Goal: Task Accomplishment & Management: Use online tool/utility

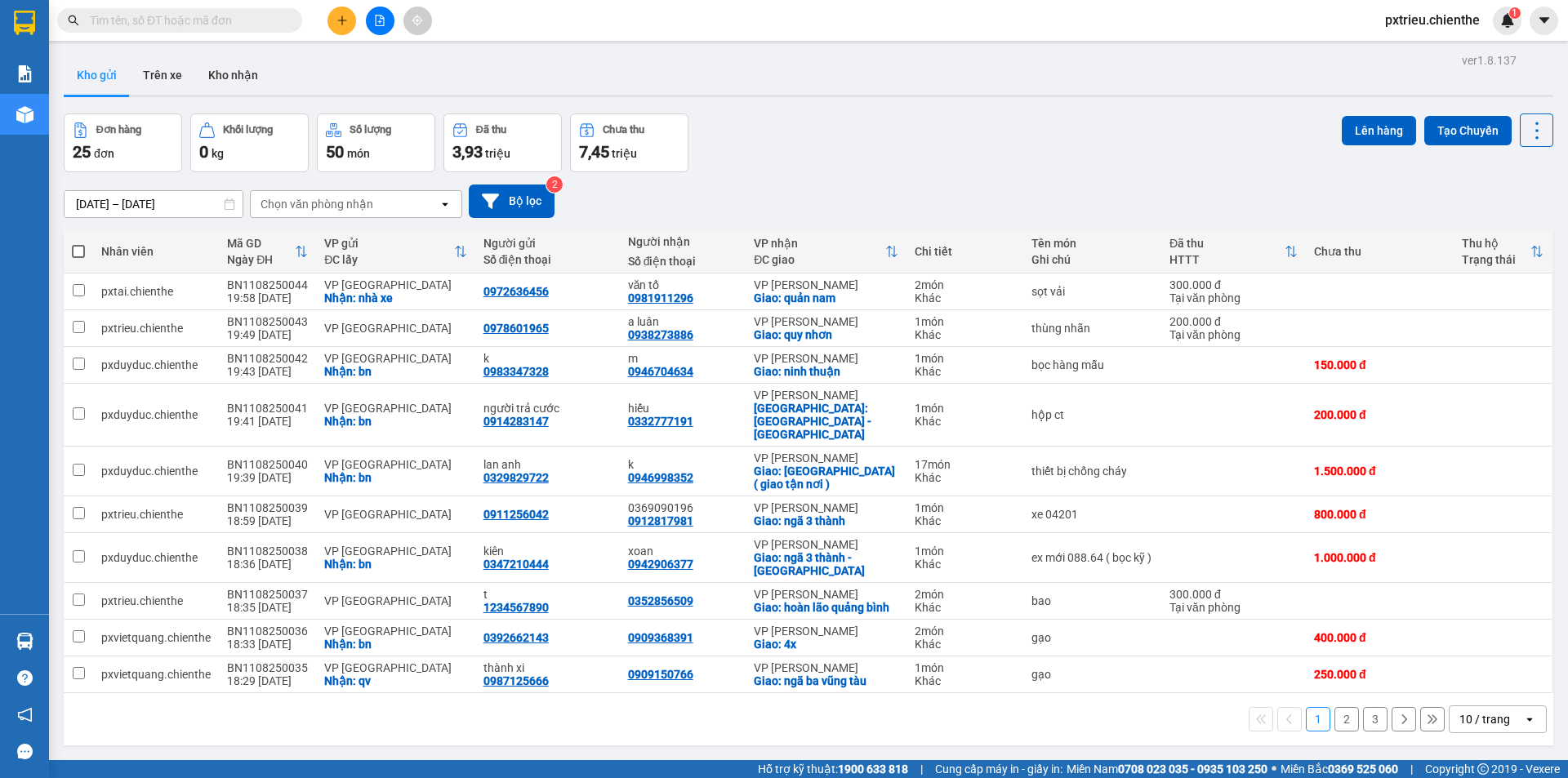
drag, startPoint x: 1528, startPoint y: 697, endPoint x: 1516, endPoint y: 704, distance: 13.9
click at [1527, 706] on div "open" at bounding box center [1534, 719] width 23 height 26
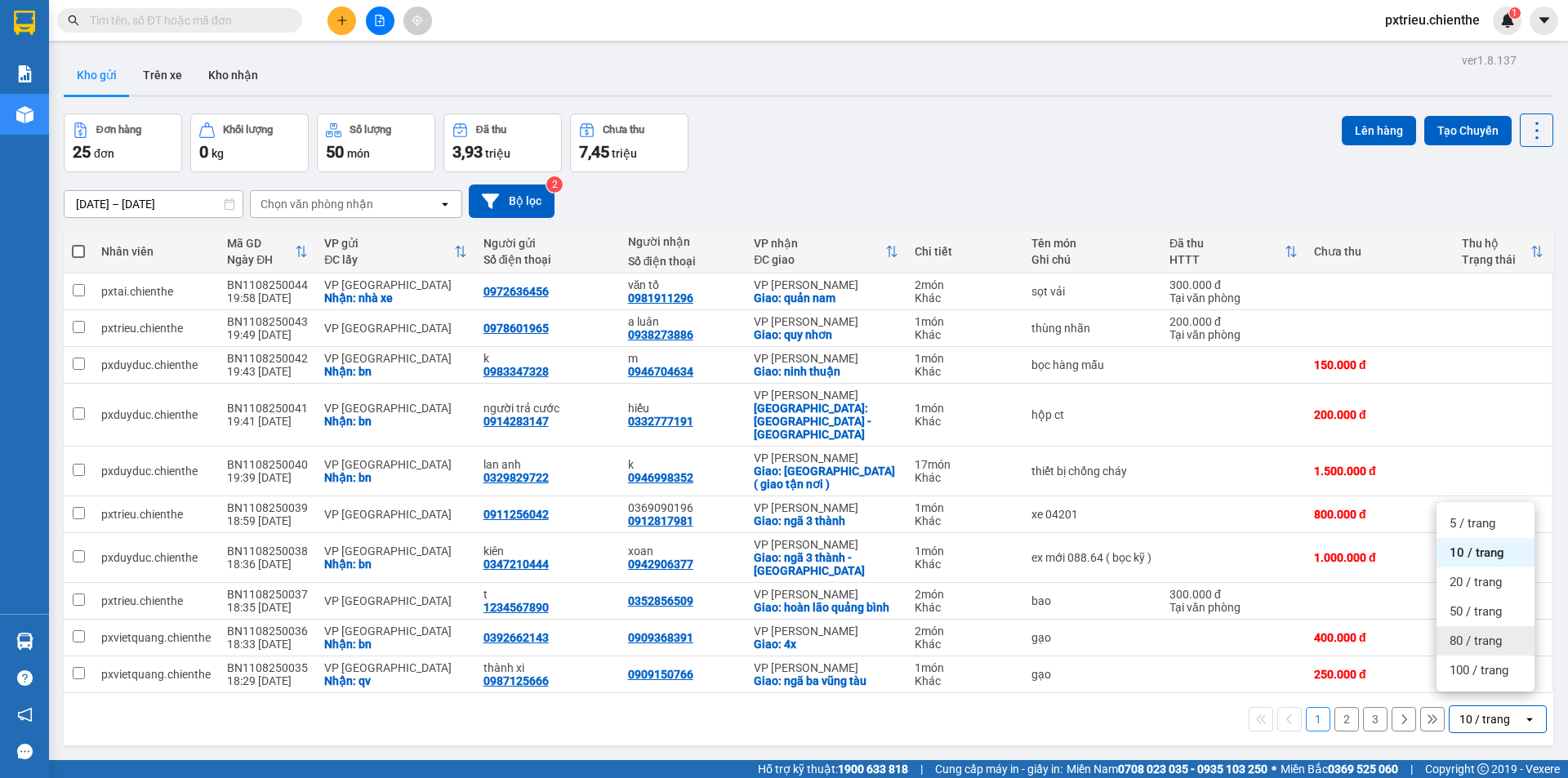
click at [1482, 642] on span "80 / trang" at bounding box center [1476, 640] width 53 height 16
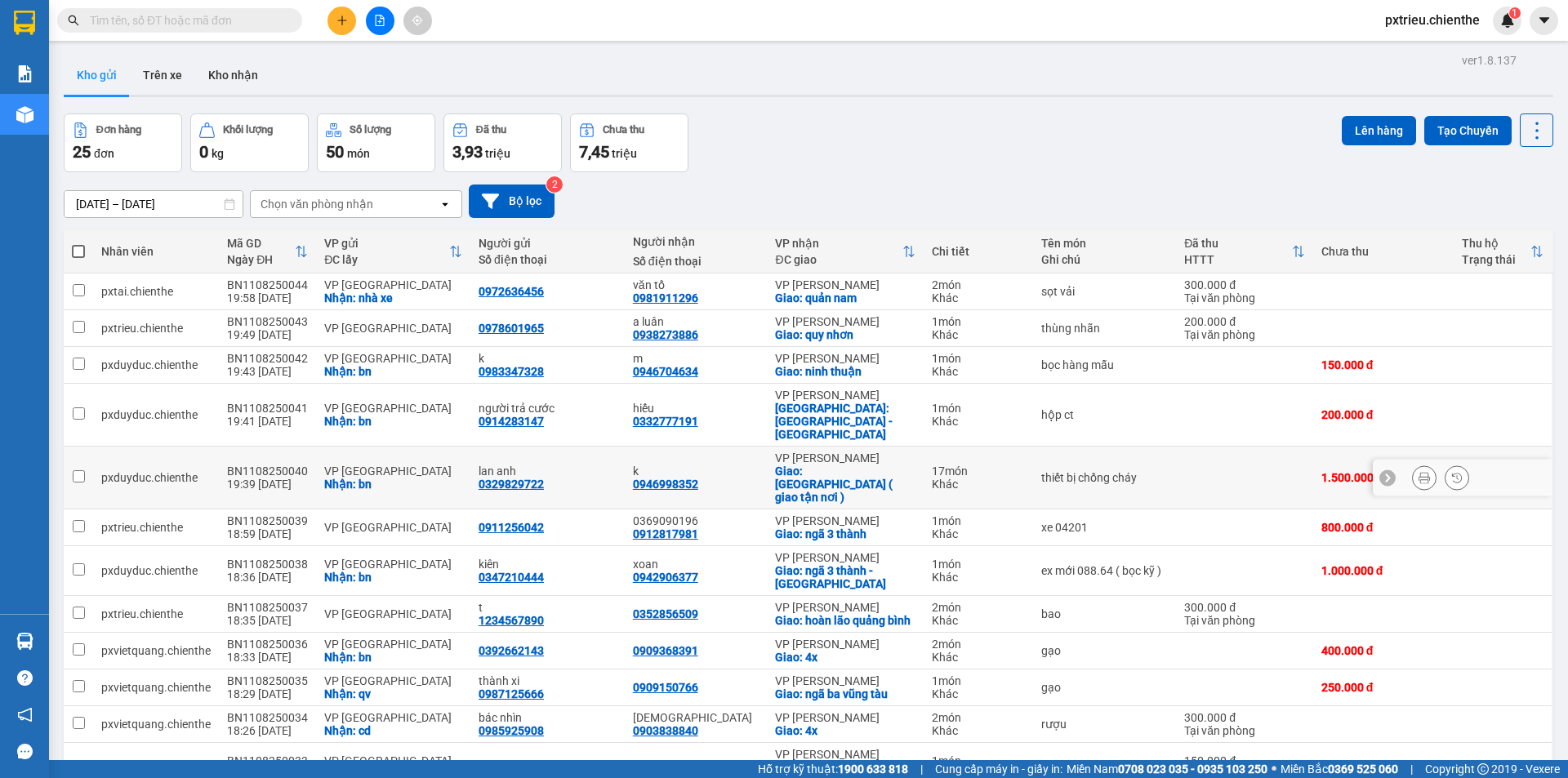
click at [346, 478] on div "Nhận: bn" at bounding box center [394, 484] width 138 height 13
checkbox input "true"
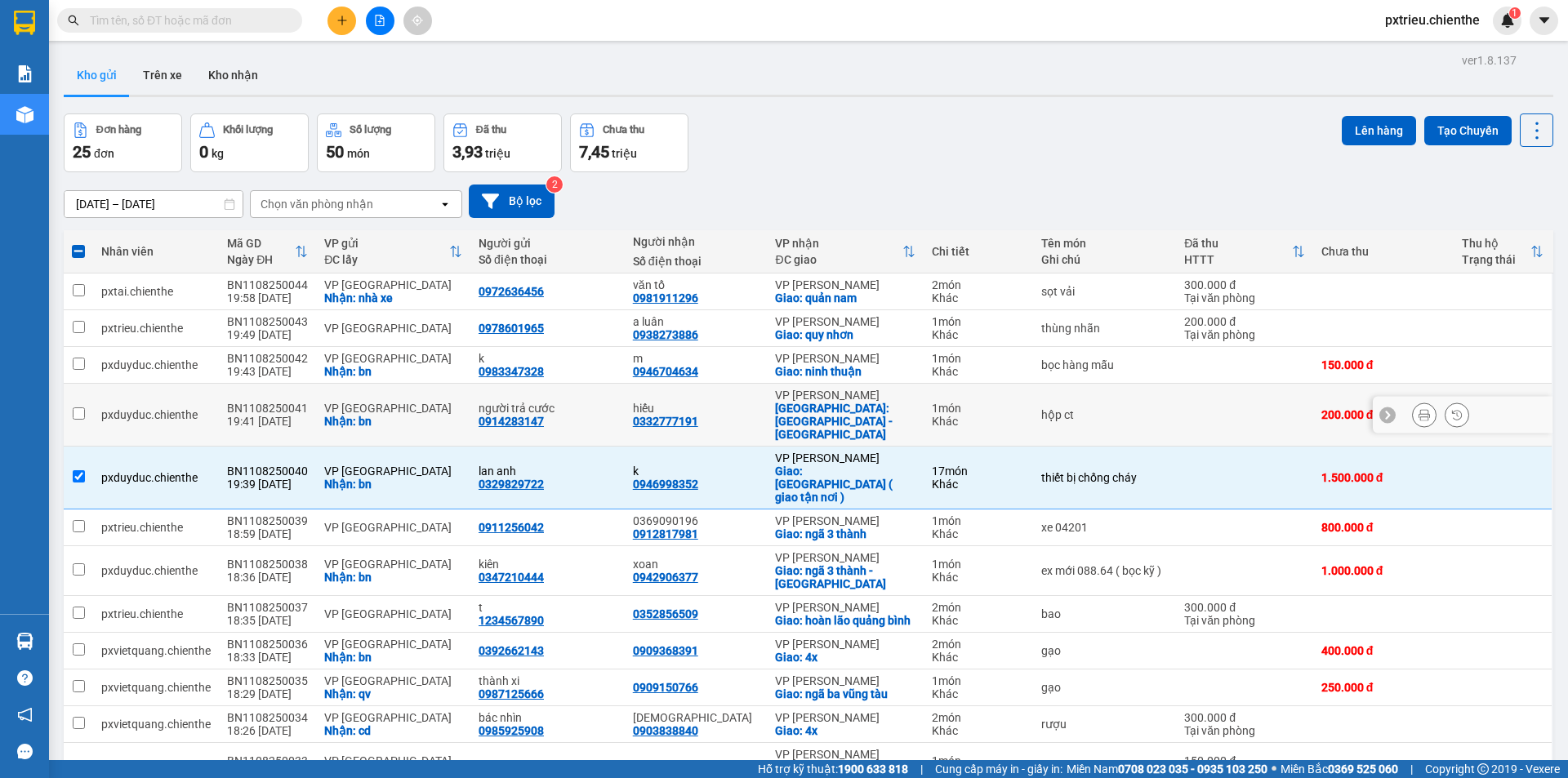
click at [366, 415] on div "Nhận: bn" at bounding box center [394, 421] width 138 height 13
checkbox input "true"
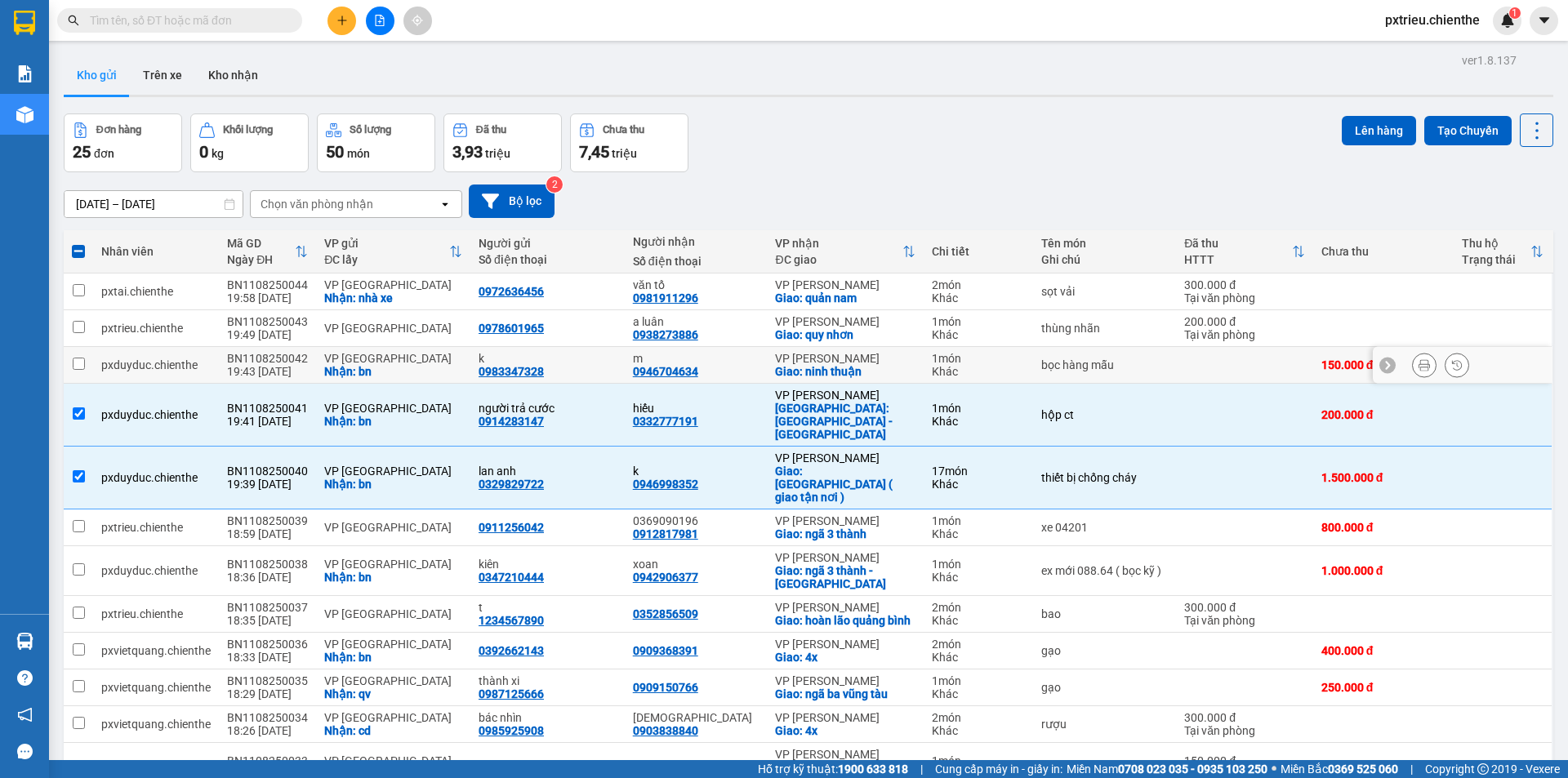
click at [373, 365] on div "VP [GEOGRAPHIC_DATA]" at bounding box center [394, 358] width 138 height 13
checkbox input "true"
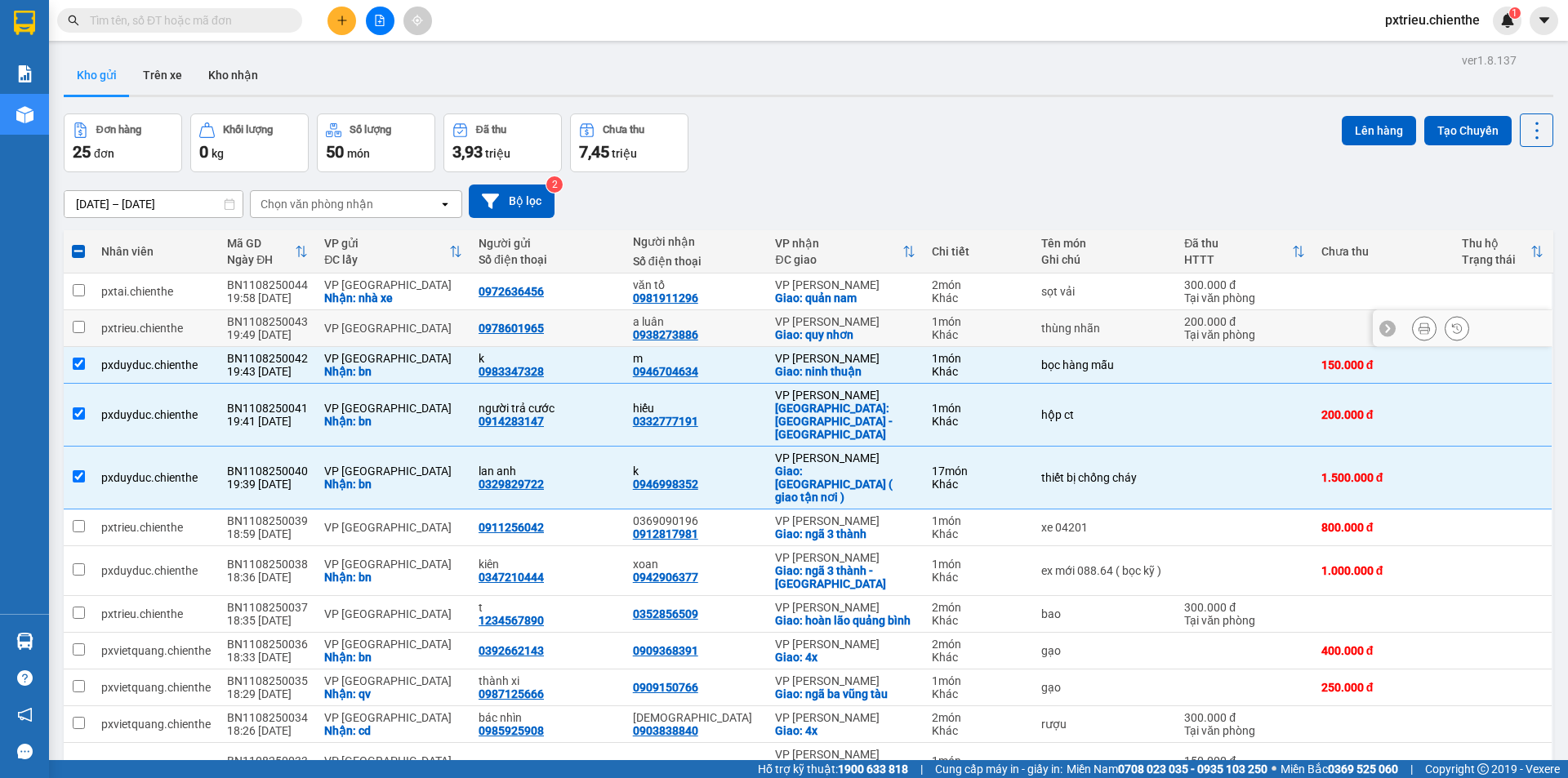
click at [361, 325] on div "VP [GEOGRAPHIC_DATA]" at bounding box center [394, 328] width 138 height 13
checkbox input "true"
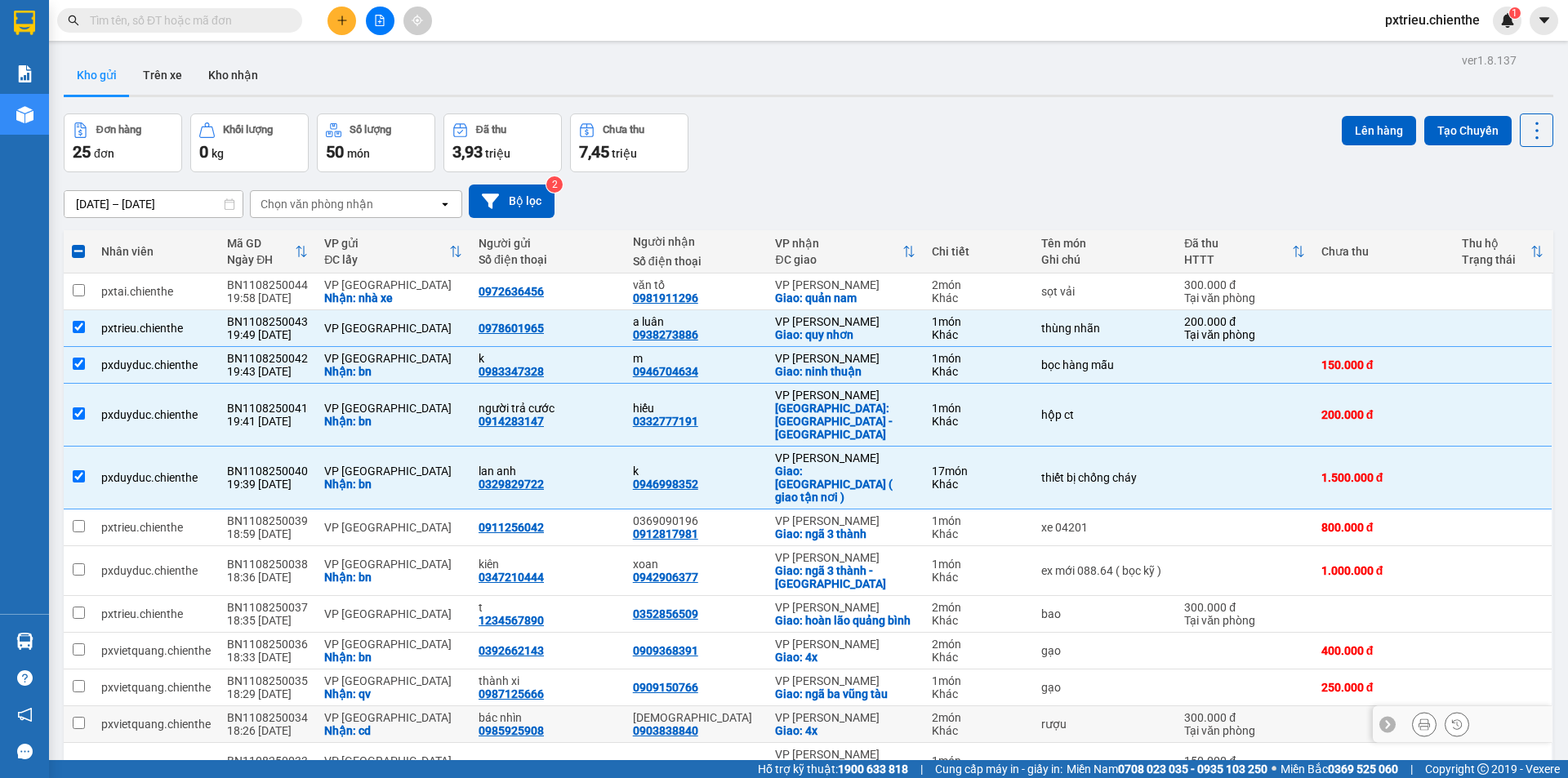
click at [336, 724] on div "Nhận: cd" at bounding box center [394, 730] width 138 height 13
checkbox input "true"
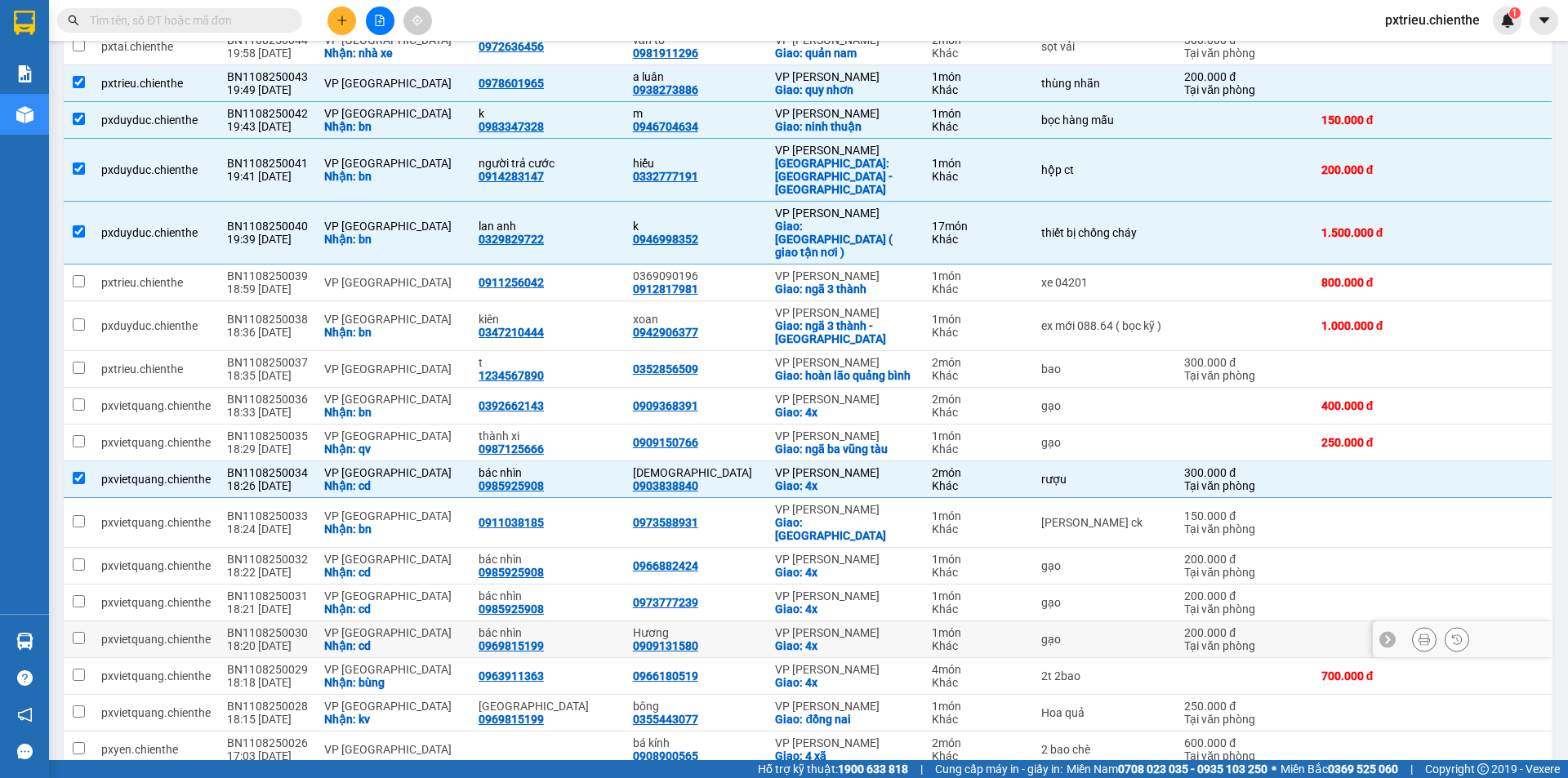
scroll to position [326, 0]
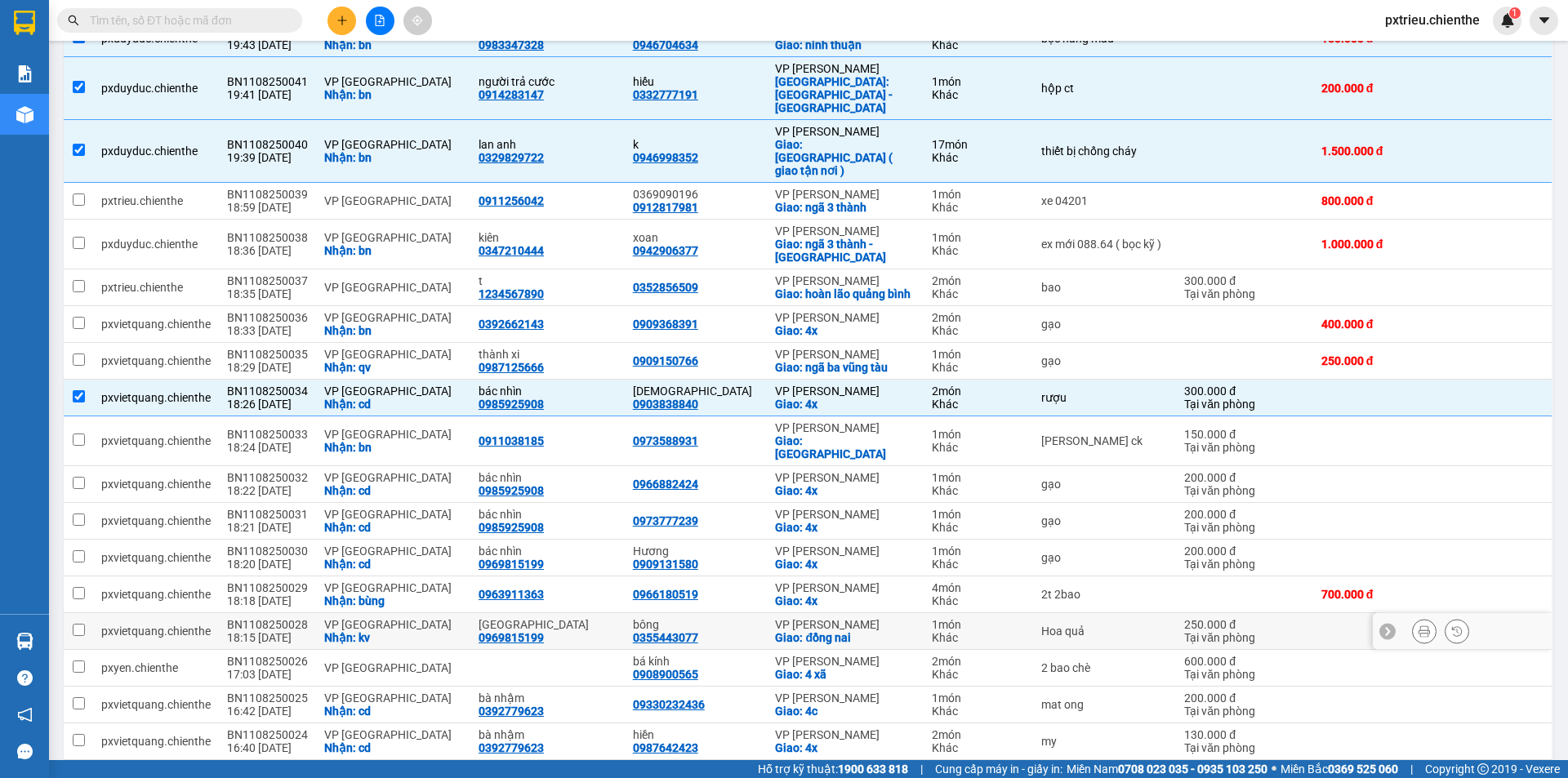
click at [328, 631] on div "Nhận: kv" at bounding box center [394, 637] width 138 height 13
checkbox input "true"
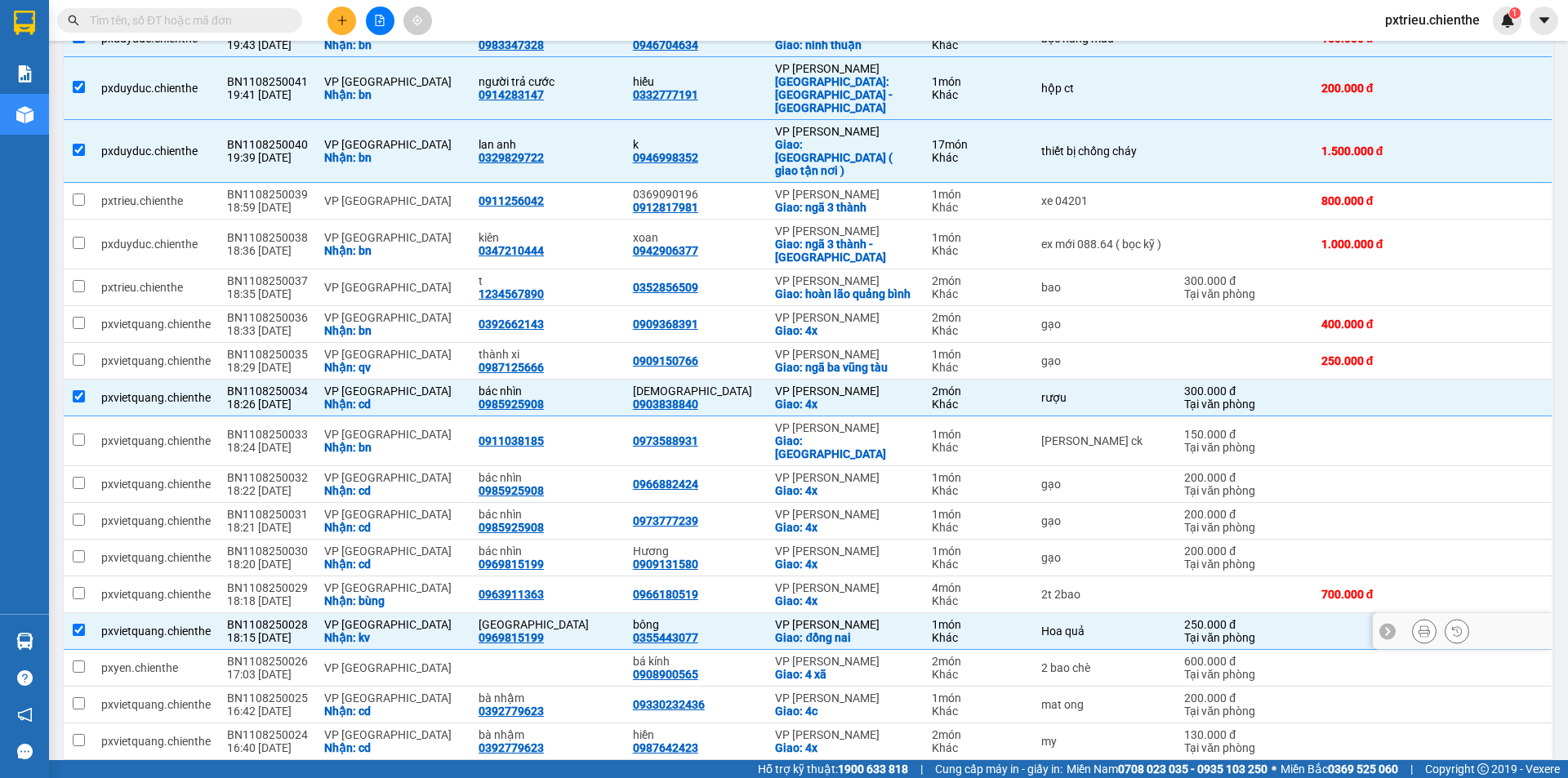
scroll to position [490, 0]
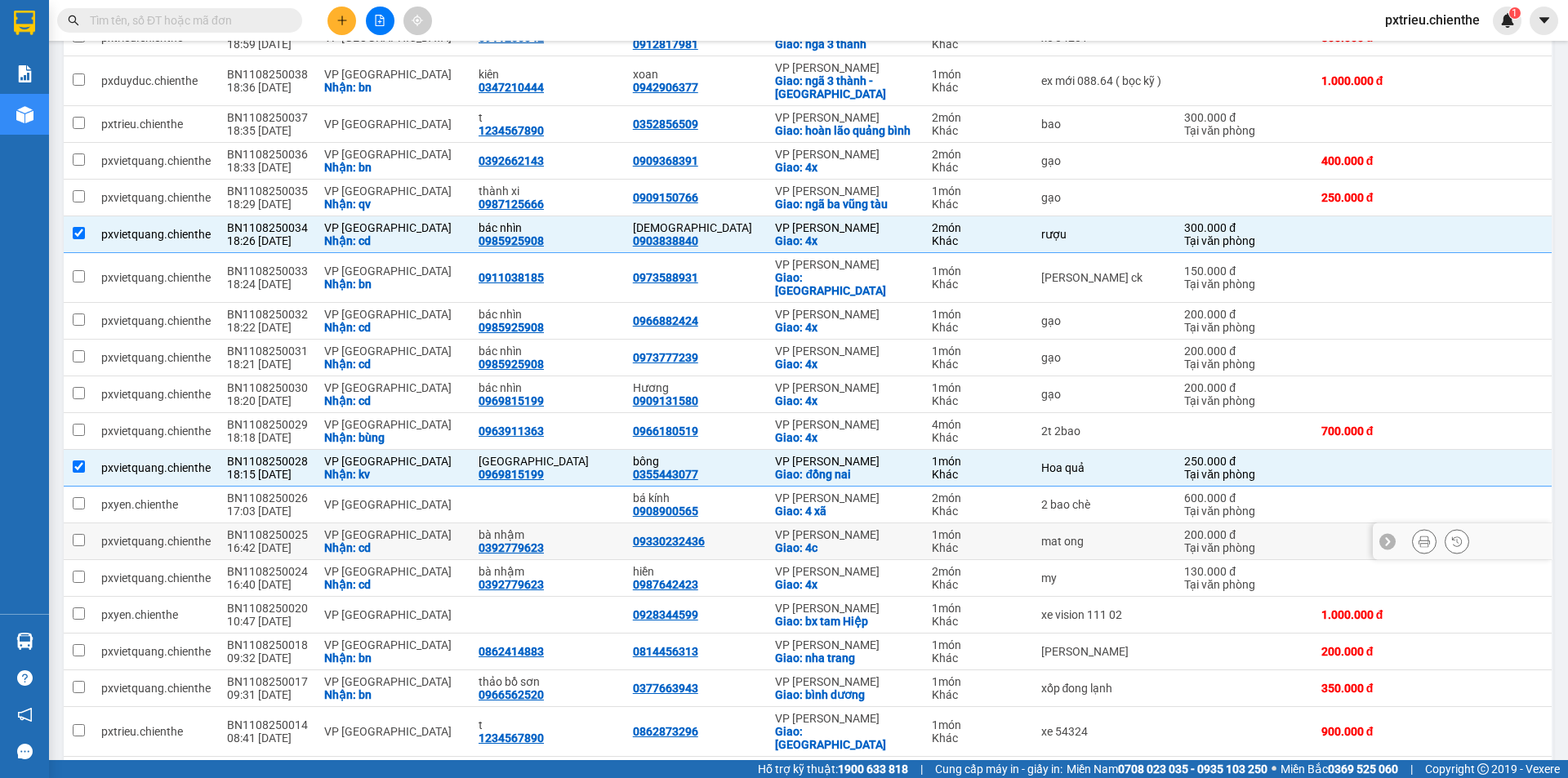
click at [316, 523] on td "VP [GEOGRAPHIC_DATA]: cd" at bounding box center [393, 541] width 154 height 37
checkbox input "true"
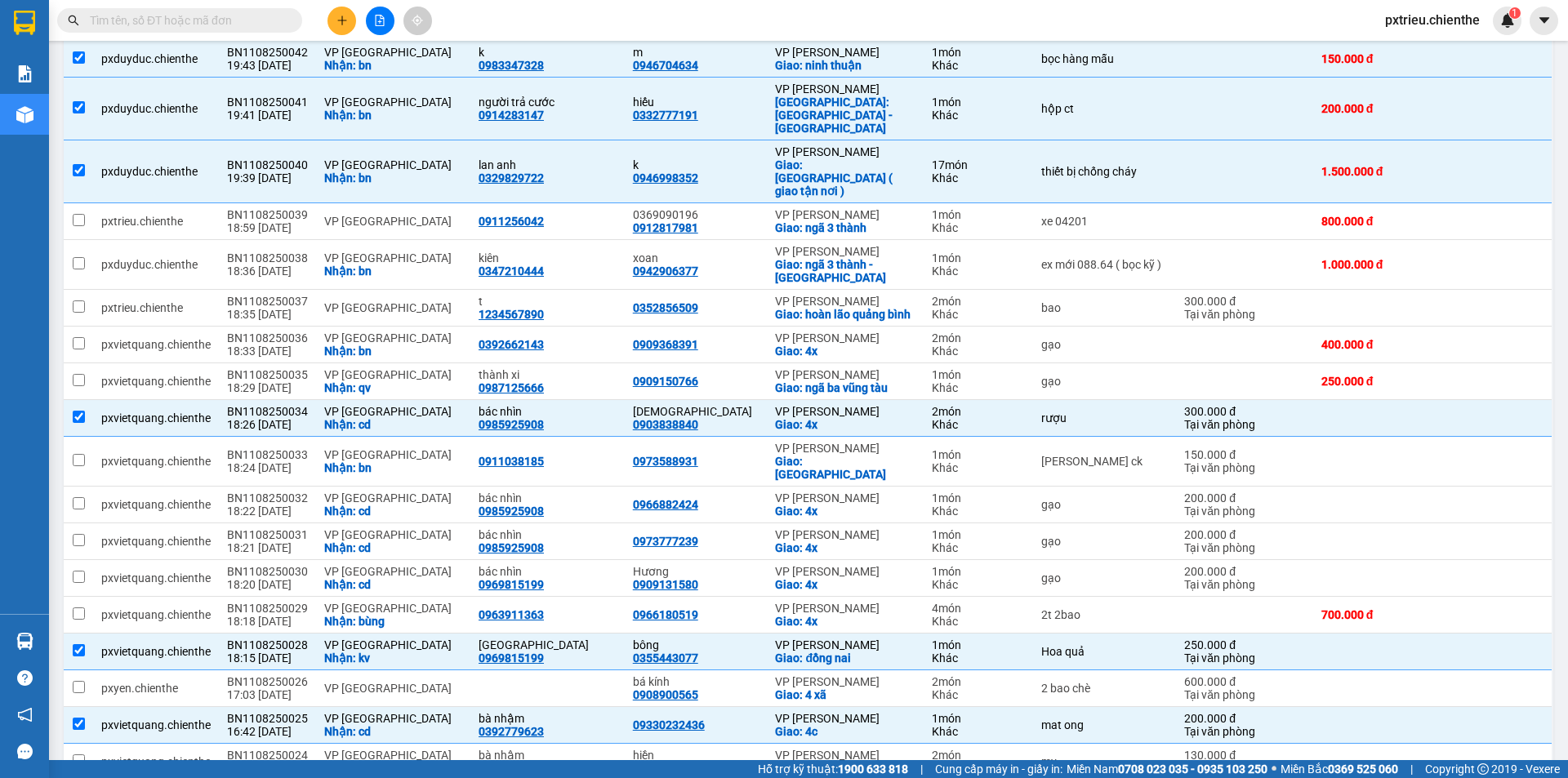
scroll to position [225, 0]
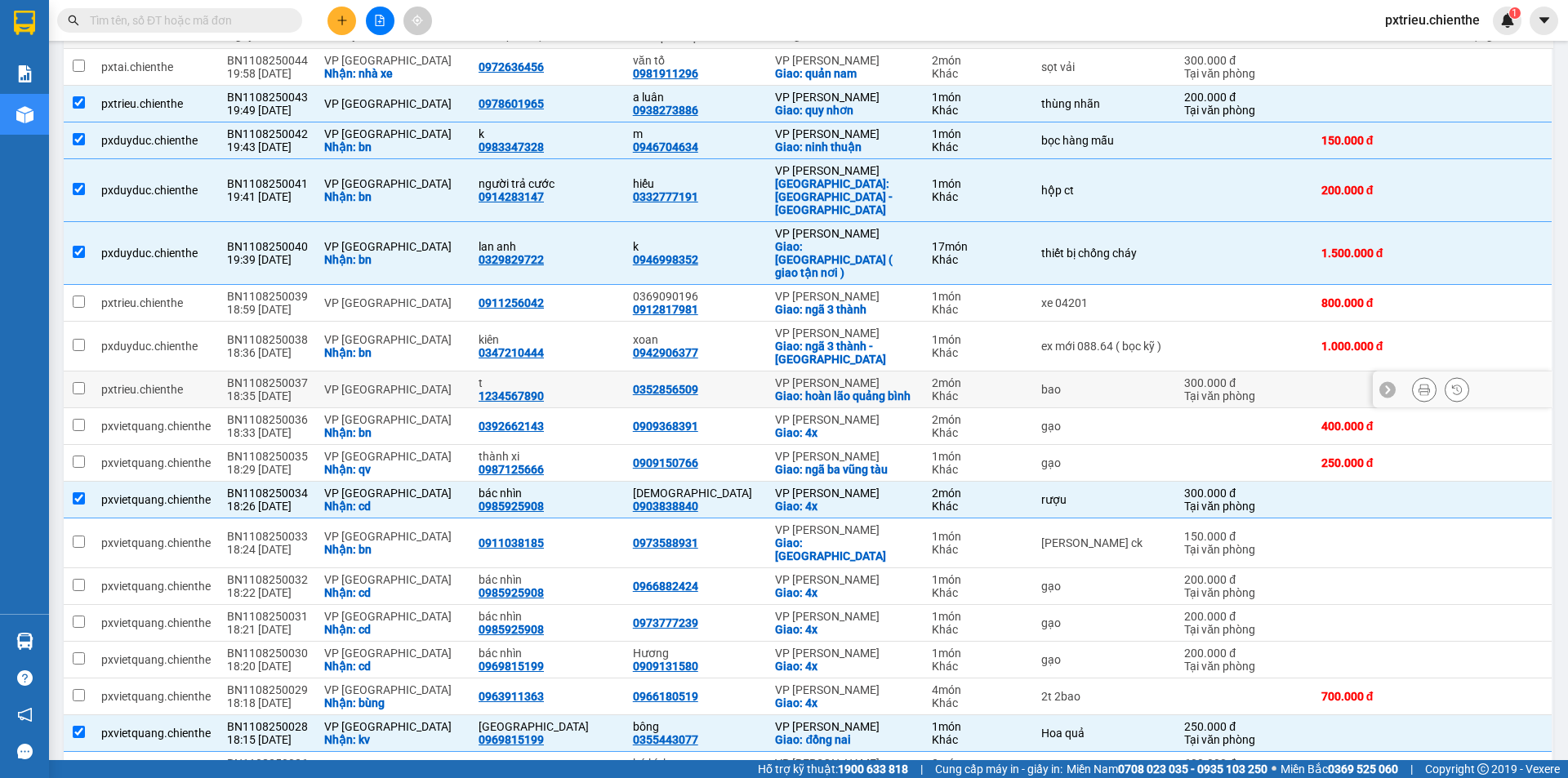
click at [381, 372] on td "VP [GEOGRAPHIC_DATA]" at bounding box center [393, 390] width 154 height 37
checkbox input "true"
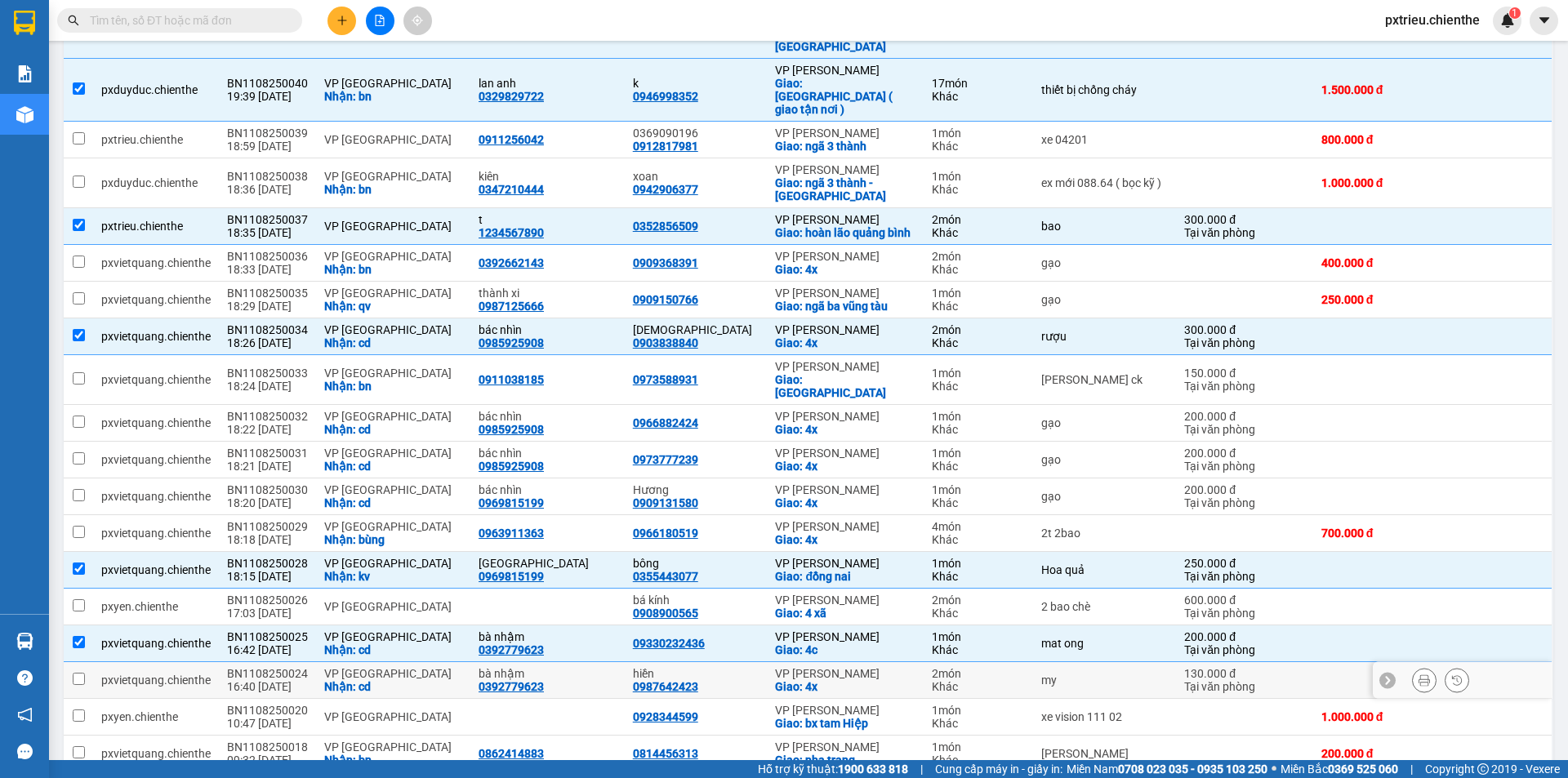
scroll to position [551, 0]
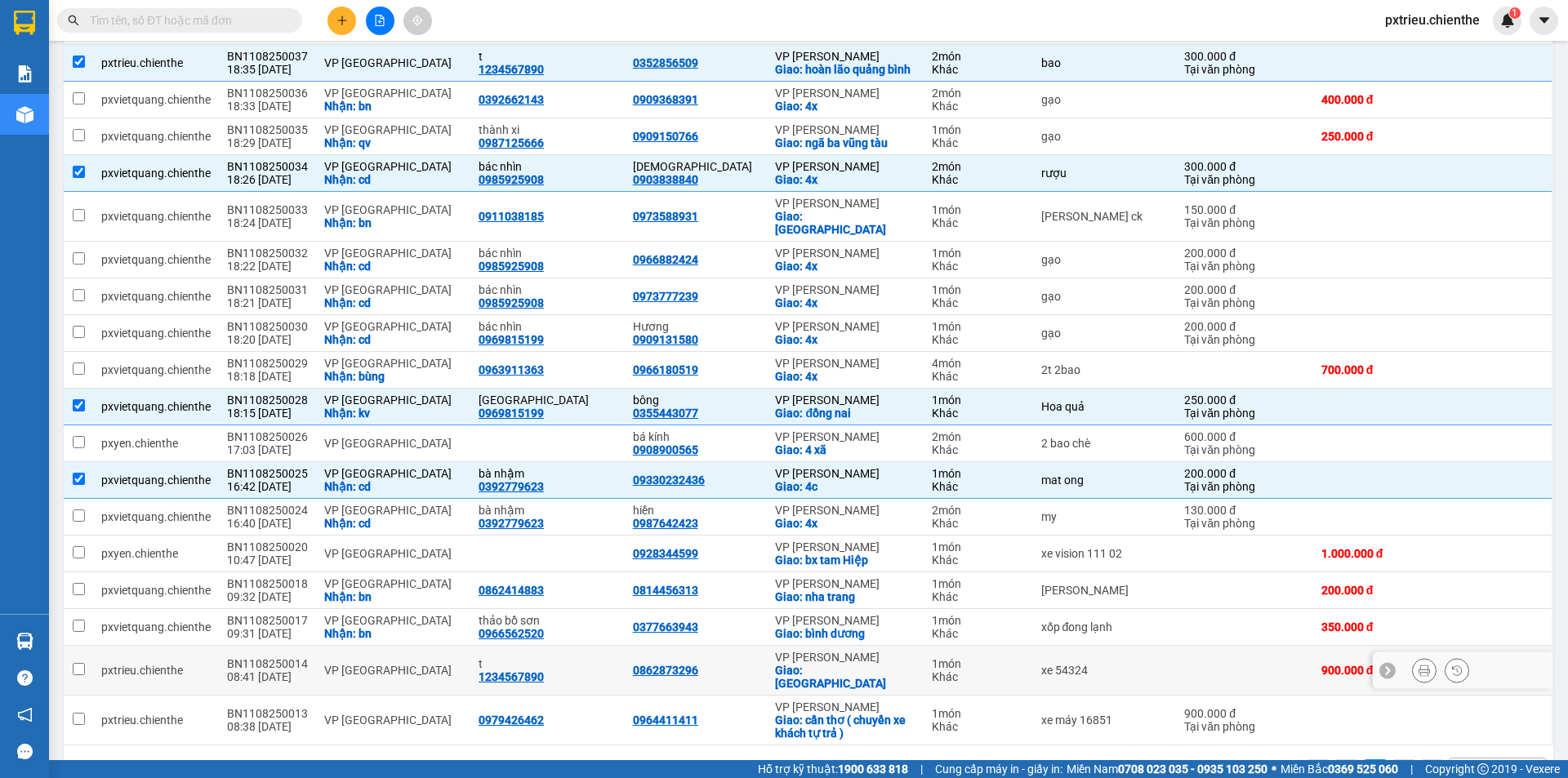
click at [372, 664] on div "VP [GEOGRAPHIC_DATA]" at bounding box center [394, 670] width 138 height 13
checkbox input "true"
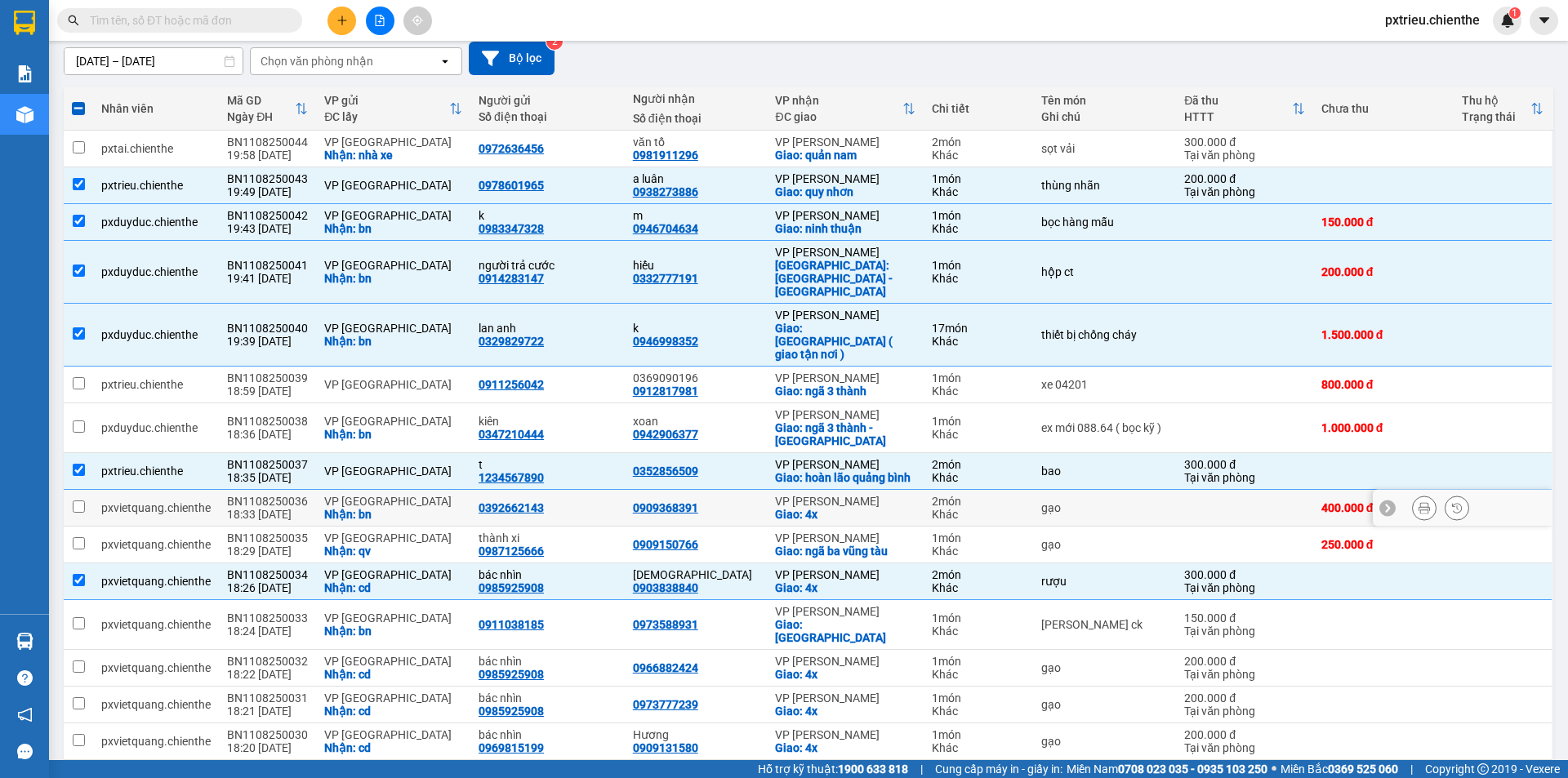
scroll to position [0, 0]
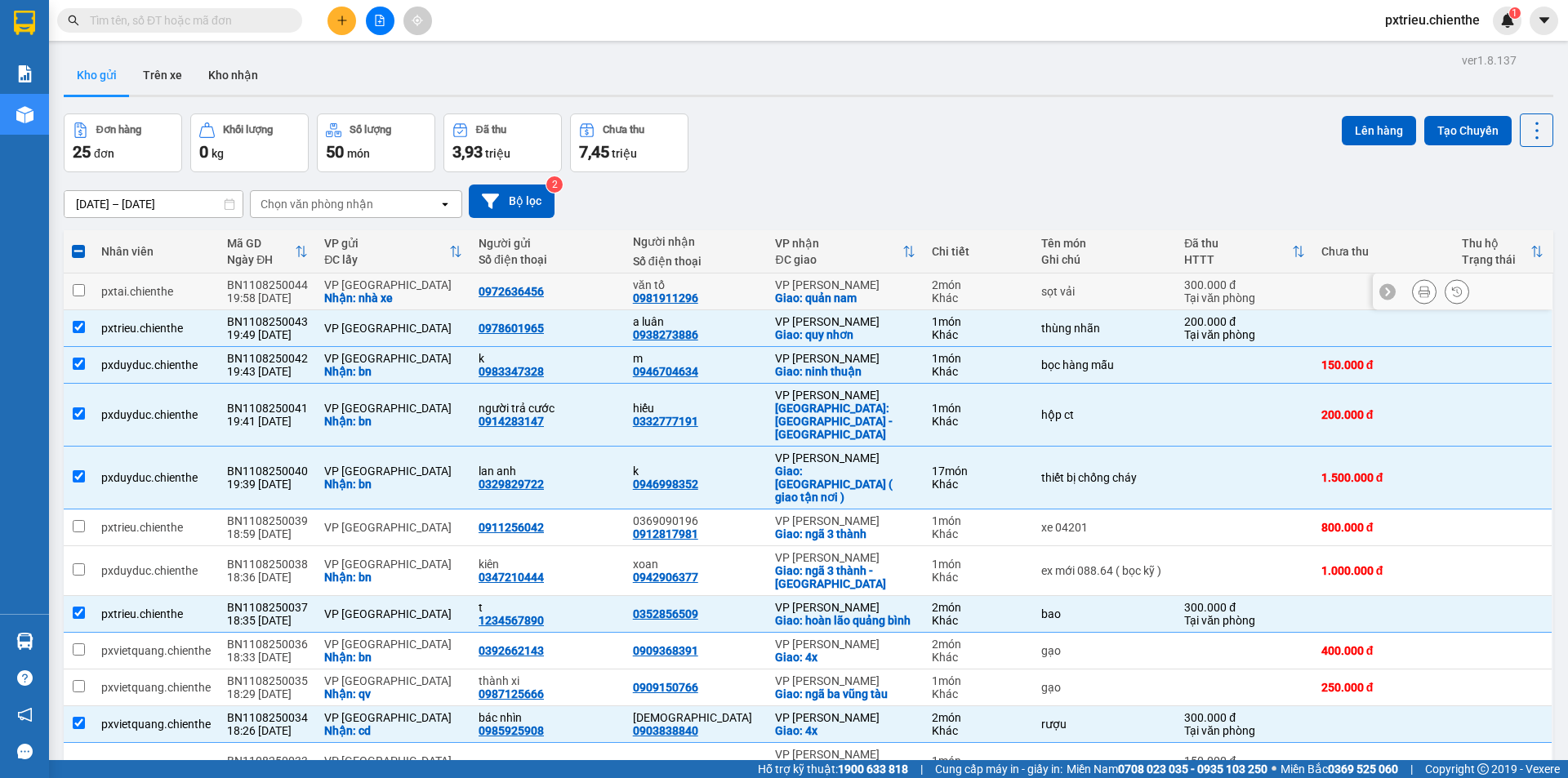
click at [700, 287] on div "văn tố" at bounding box center [696, 284] width 127 height 13
checkbox input "true"
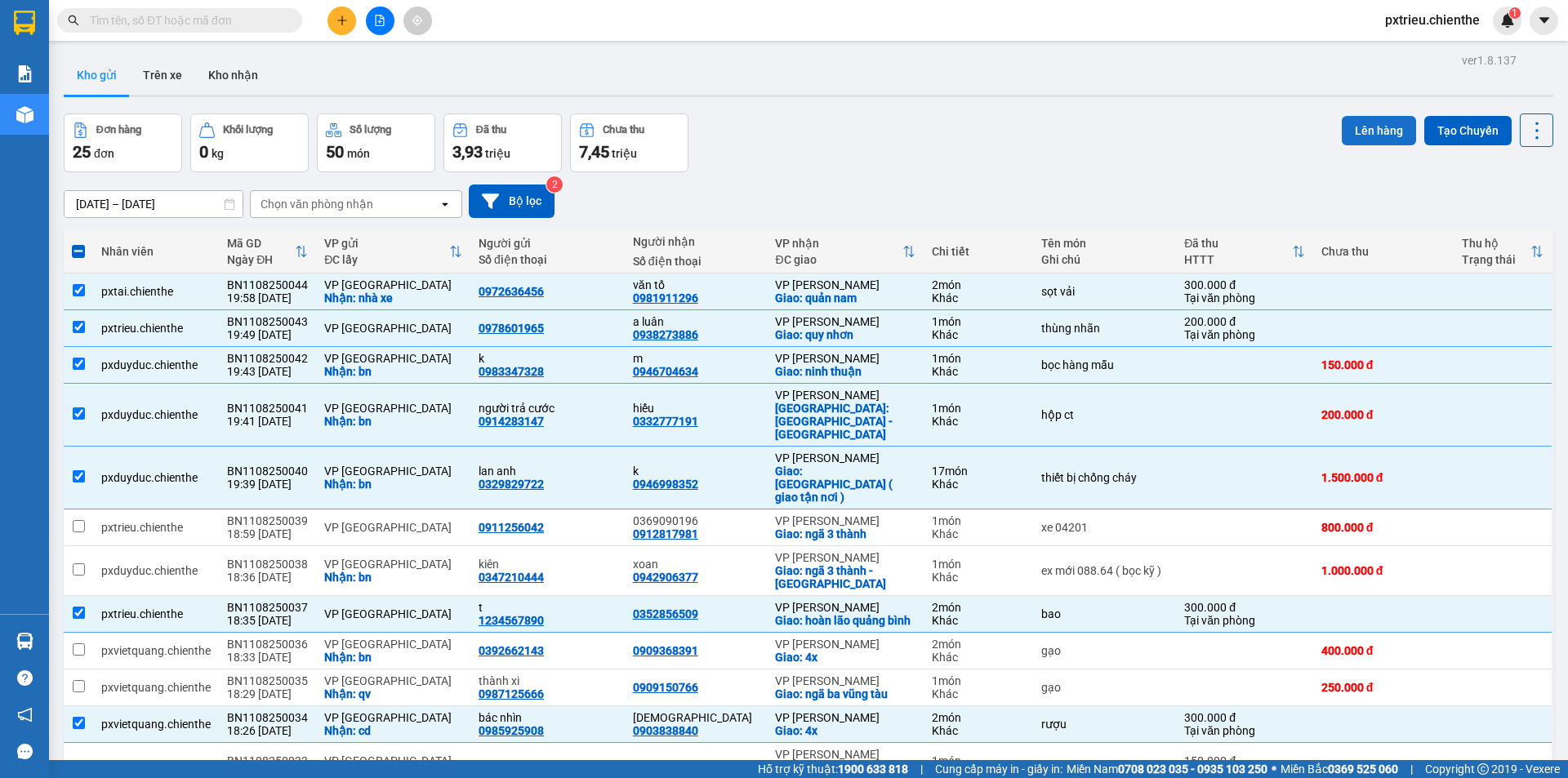
click at [1361, 129] on button "Lên hàng" at bounding box center [1379, 131] width 74 height 29
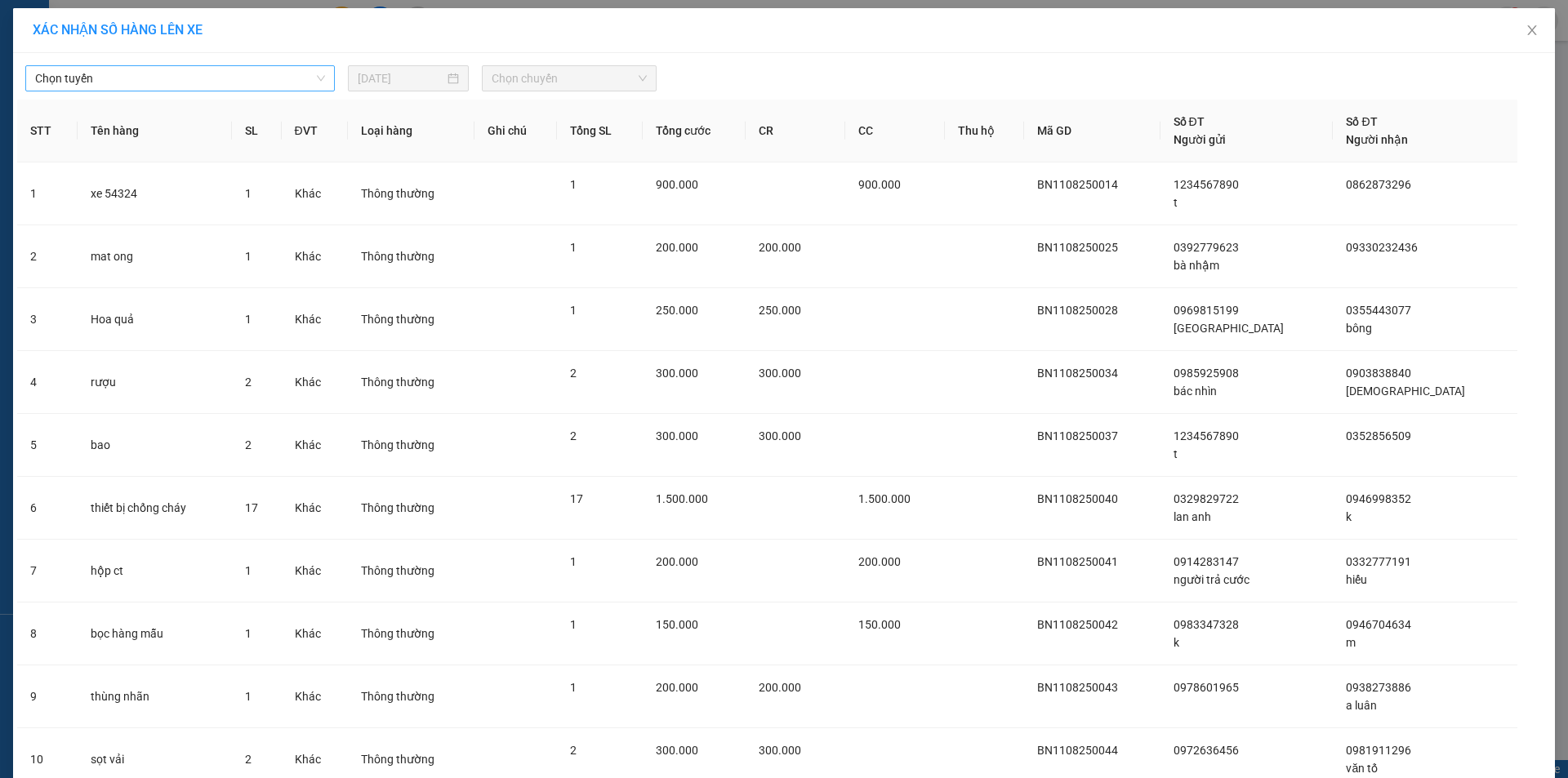
click at [294, 81] on span "Chọn tuyến" at bounding box center [180, 78] width 290 height 24
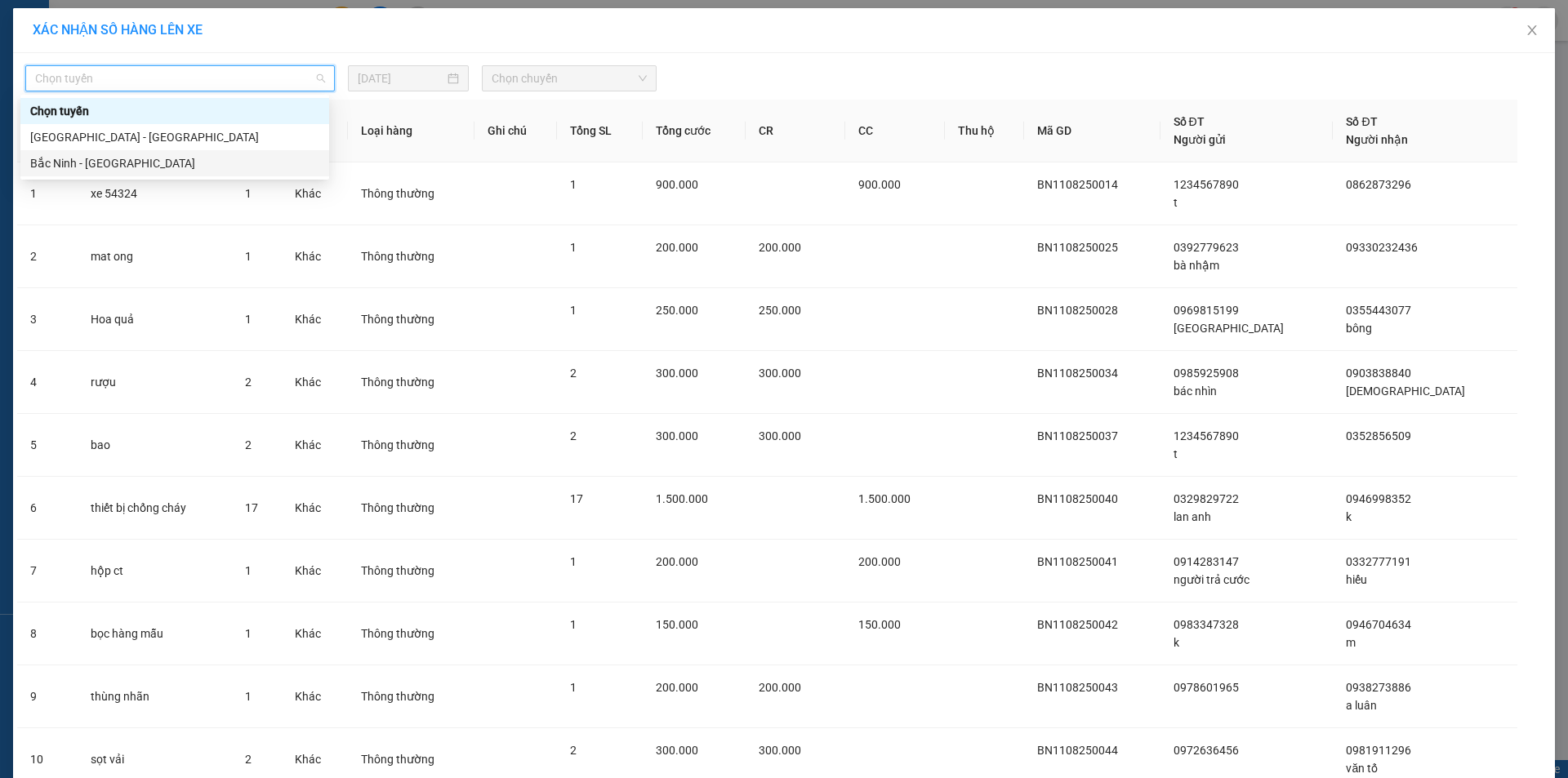
click at [122, 164] on div "Bắc Ninh - [GEOGRAPHIC_DATA]" at bounding box center [175, 163] width 289 height 18
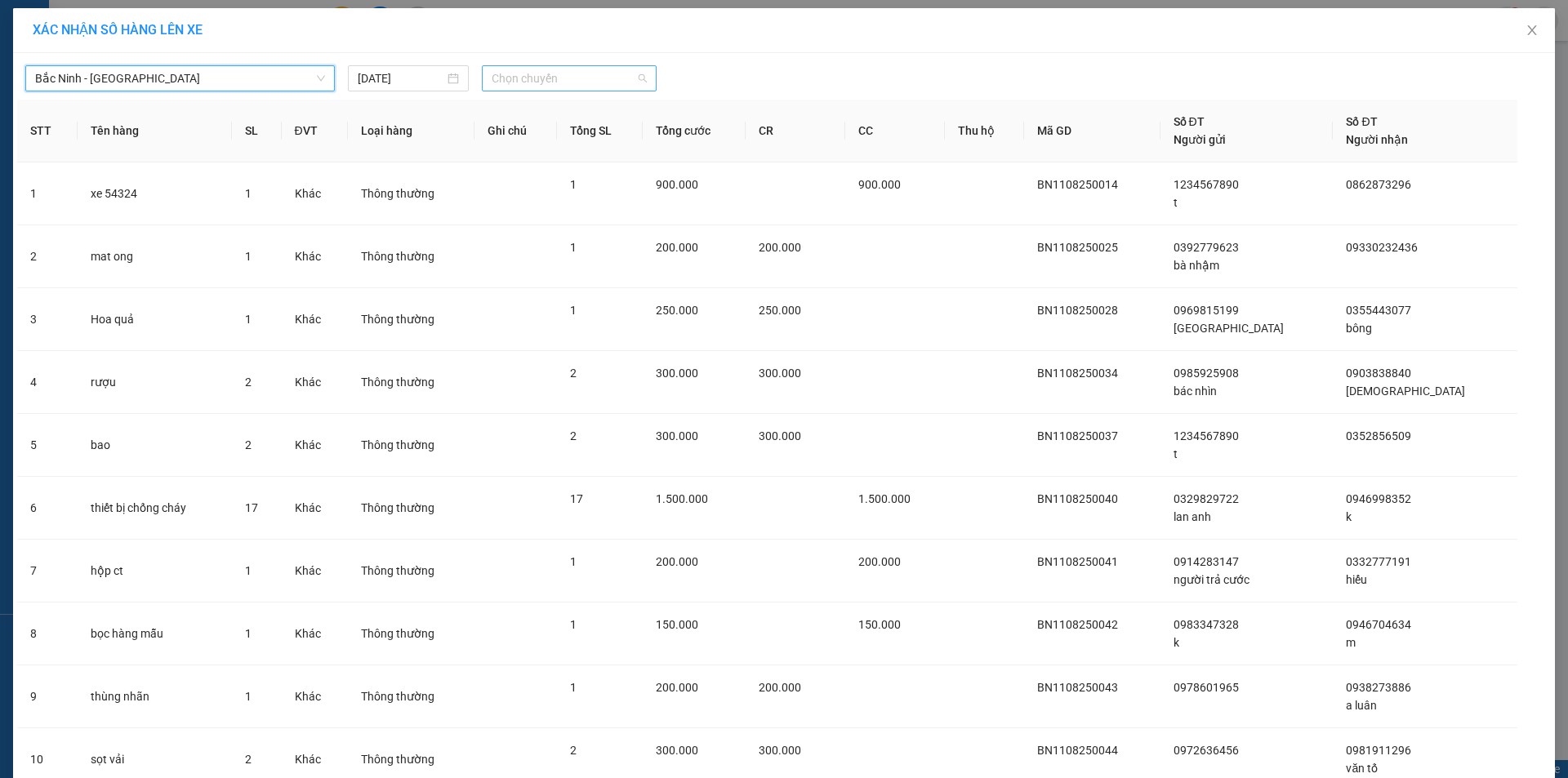
click at [629, 80] on span "Chọn chuyến" at bounding box center [569, 78] width 155 height 24
click at [729, 62] on div "[GEOGRAPHIC_DATA] - [GEOGRAPHIC_DATA] [DATE] Chọn chuyến" at bounding box center [784, 74] width 1534 height 34
click at [450, 77] on div "[DATE]" at bounding box center [408, 78] width 102 height 18
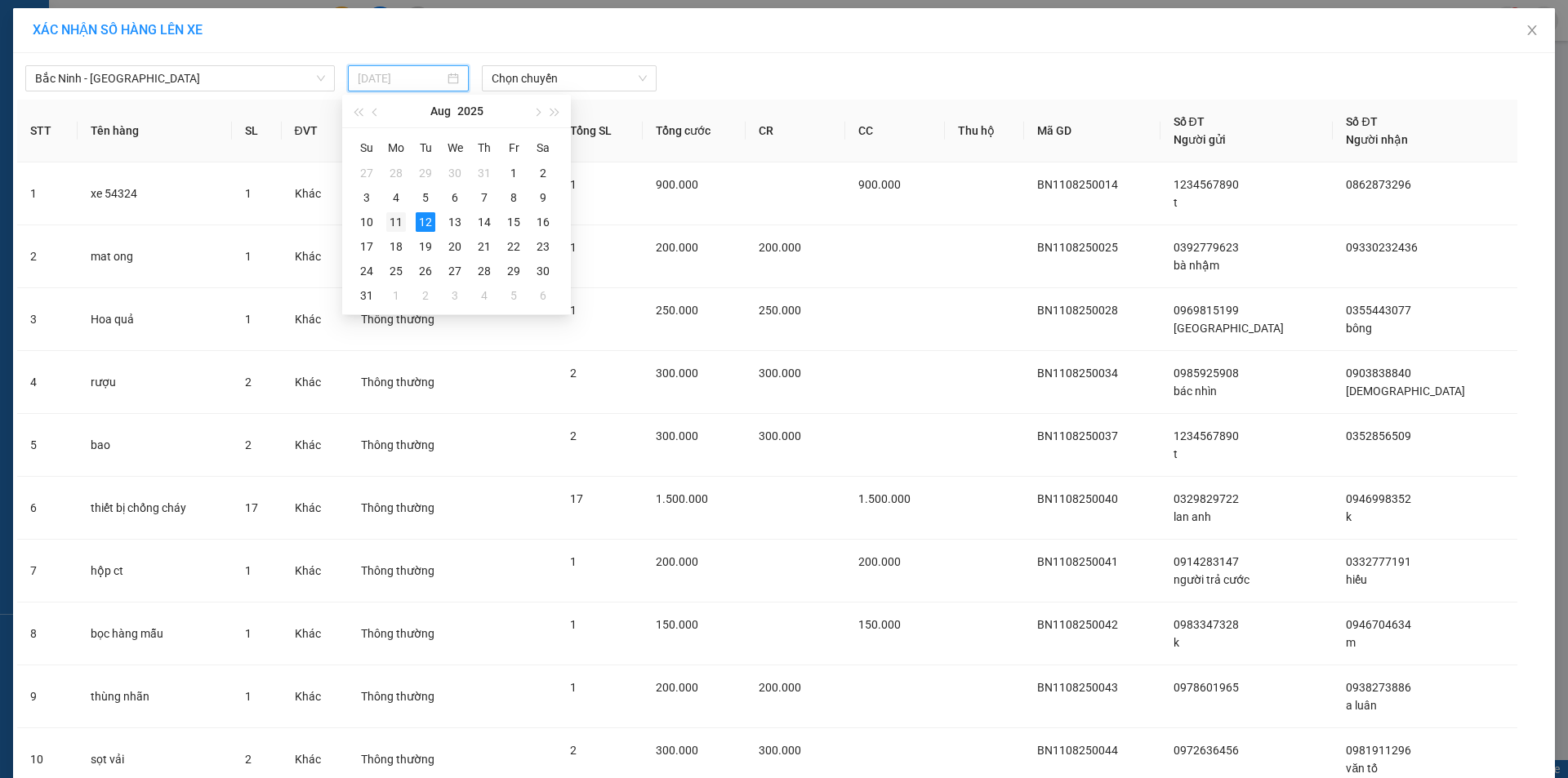
click at [393, 225] on div "11" at bounding box center [396, 222] width 20 height 20
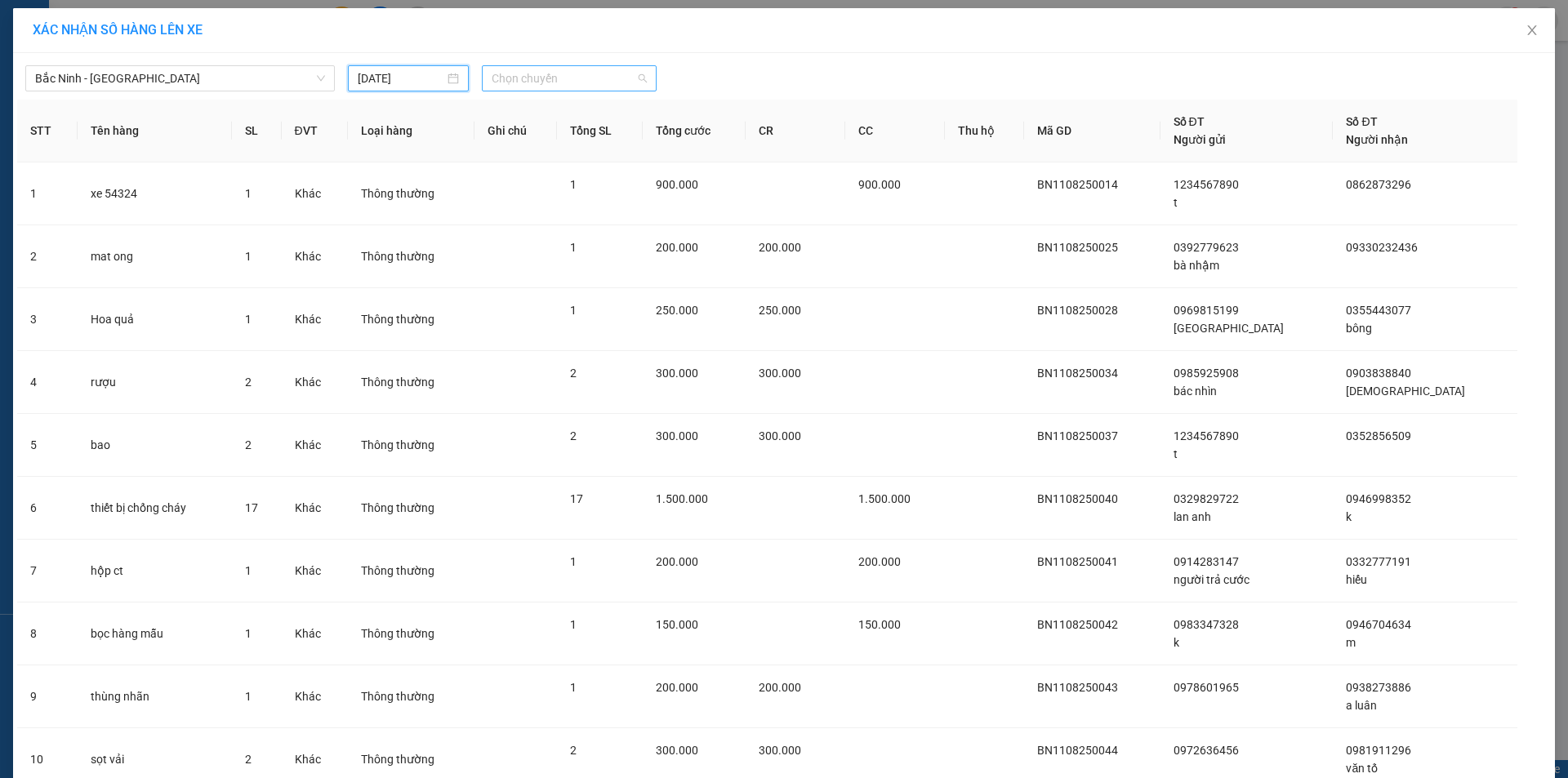
click at [598, 77] on span "Chọn chuyến" at bounding box center [569, 78] width 155 height 24
click at [444, 83] on div "[DATE]" at bounding box center [408, 78] width 102 height 18
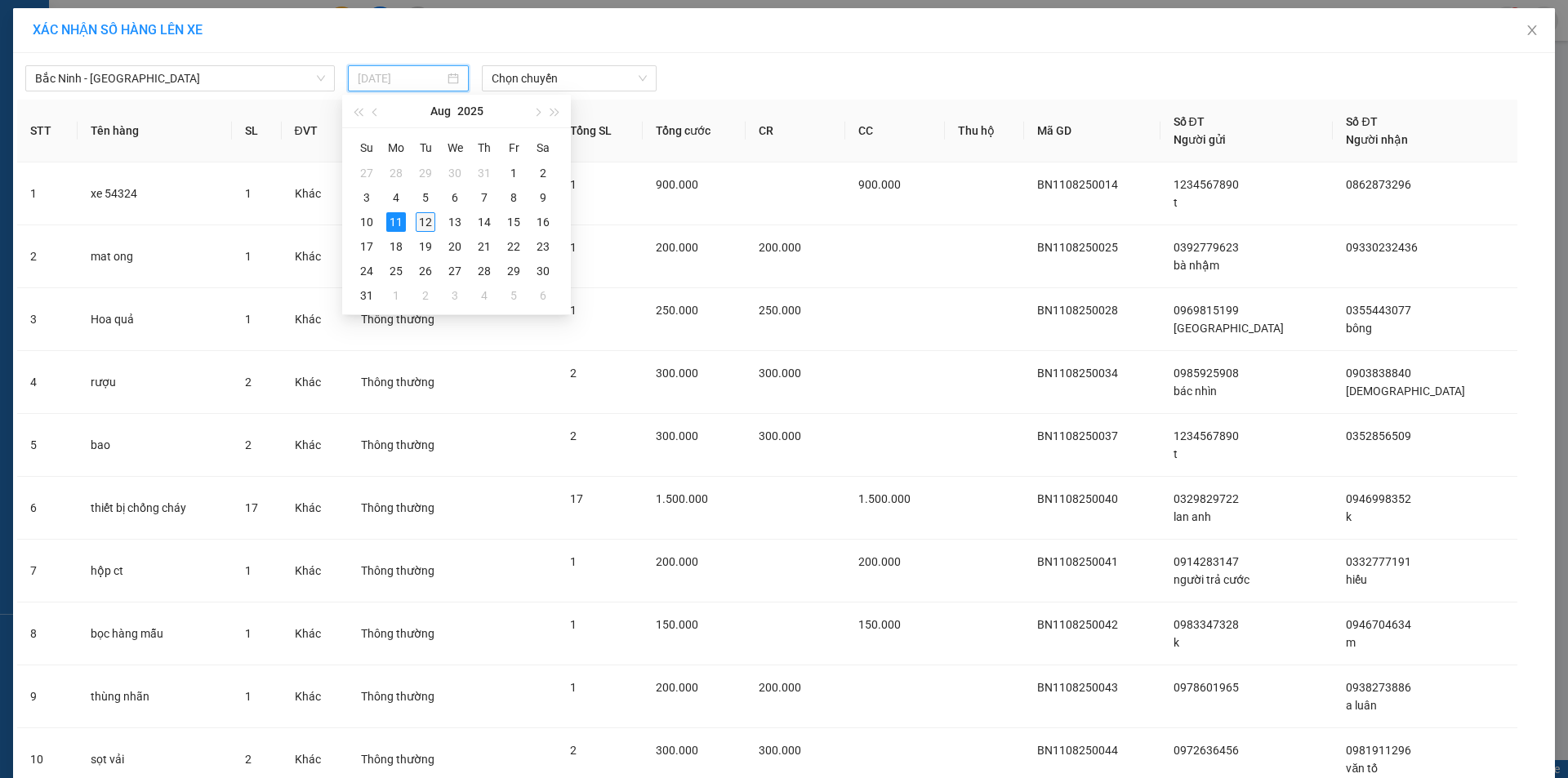
click at [421, 223] on div "12" at bounding box center [425, 222] width 20 height 20
type input "[DATE]"
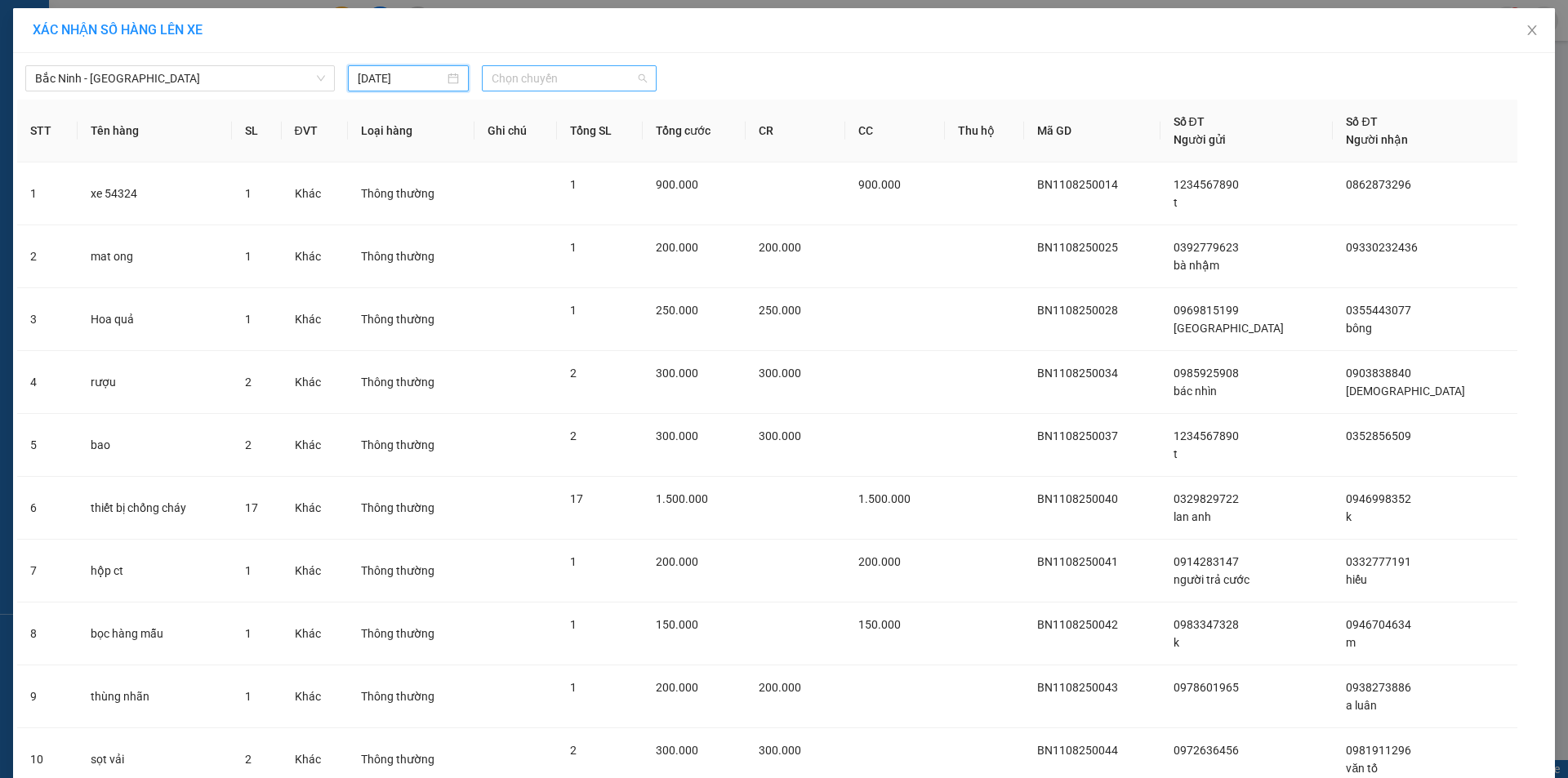
click at [564, 77] on span "Chọn chuyến" at bounding box center [569, 78] width 155 height 24
click at [536, 164] on div "05:10" at bounding box center [549, 163] width 127 height 18
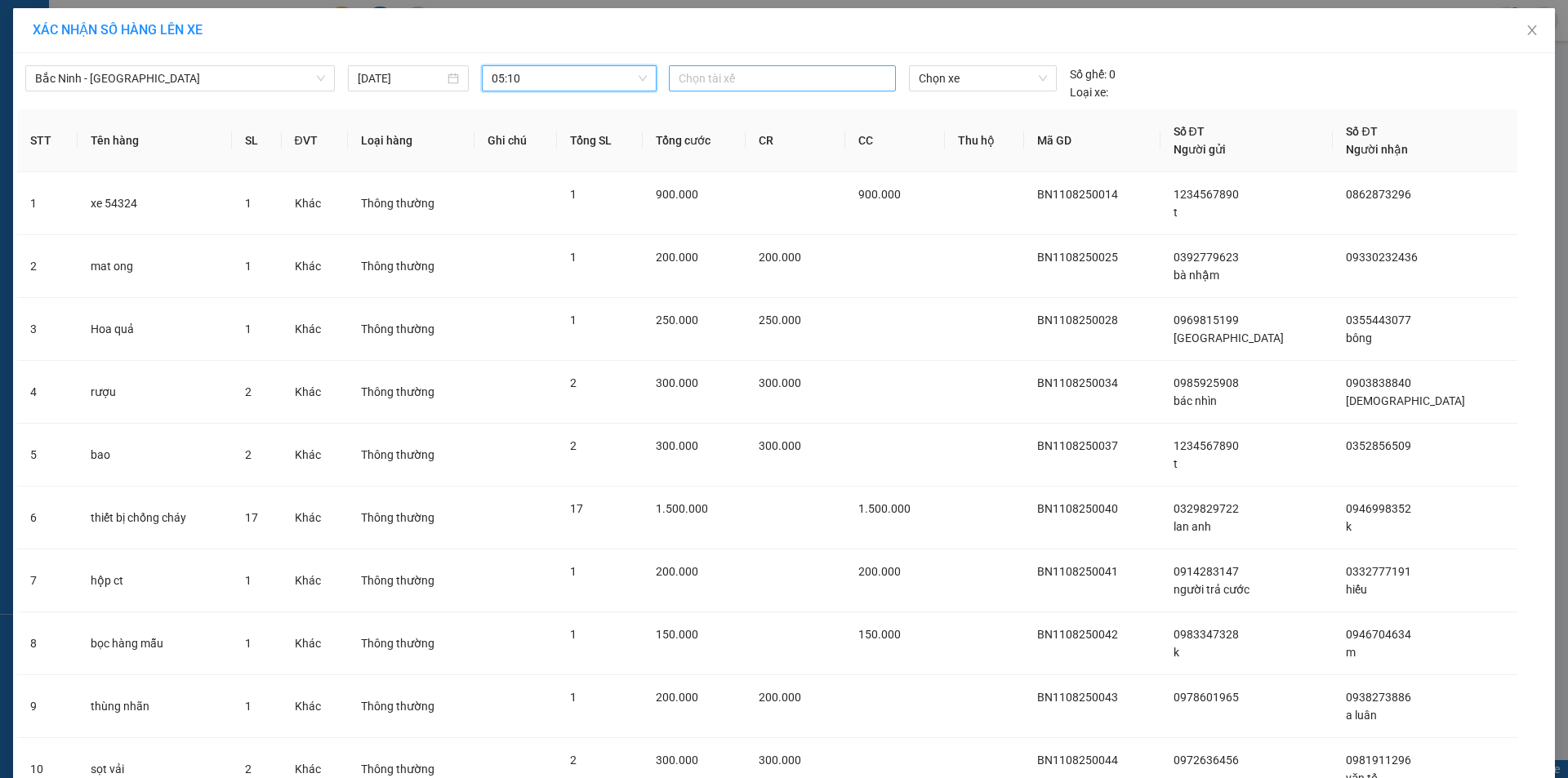
click at [760, 80] on div at bounding box center [783, 78] width 219 height 20
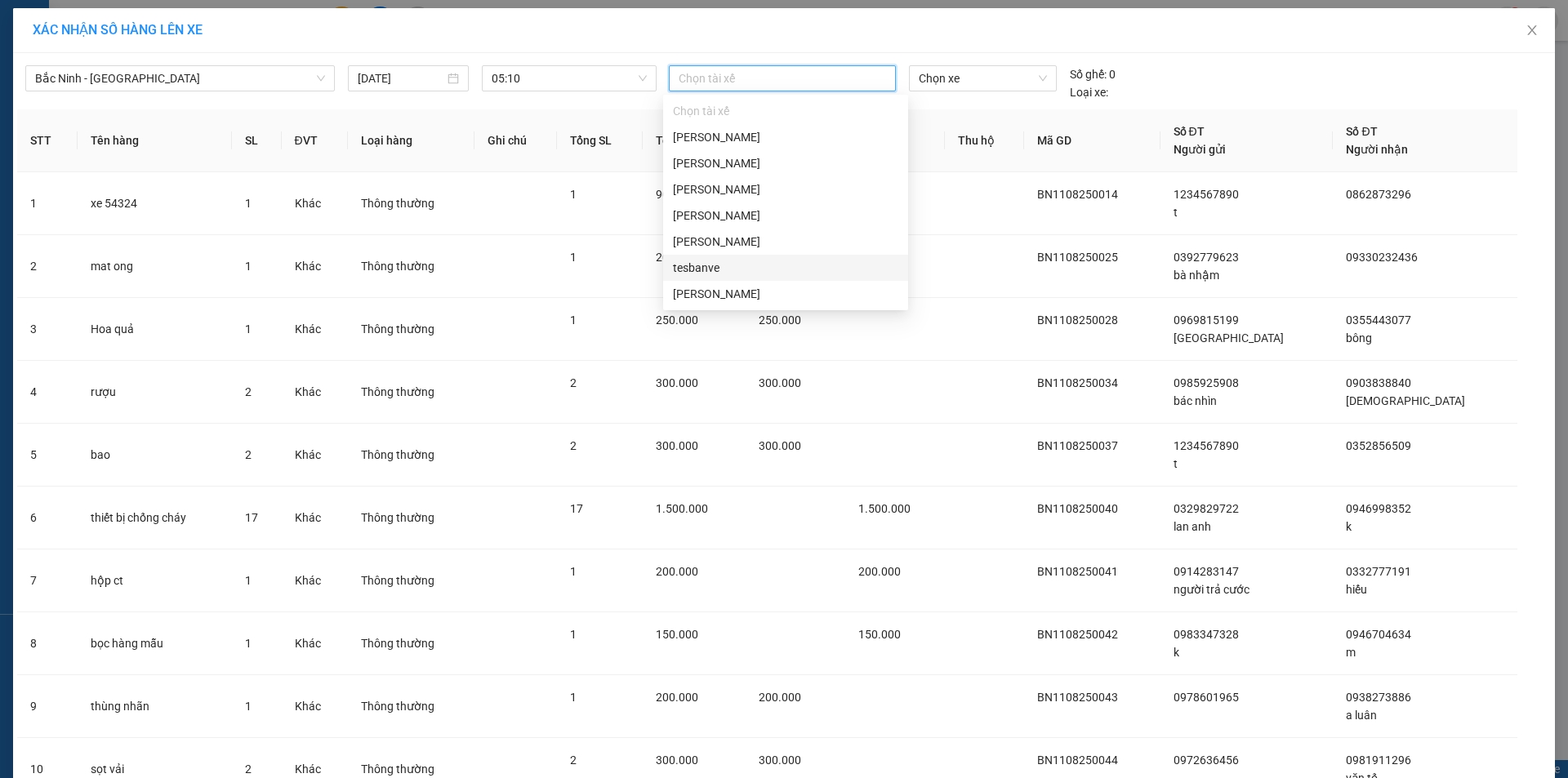
click at [728, 271] on div "tesbanve" at bounding box center [786, 268] width 226 height 18
click at [753, 245] on div "[PERSON_NAME]" at bounding box center [786, 241] width 226 height 18
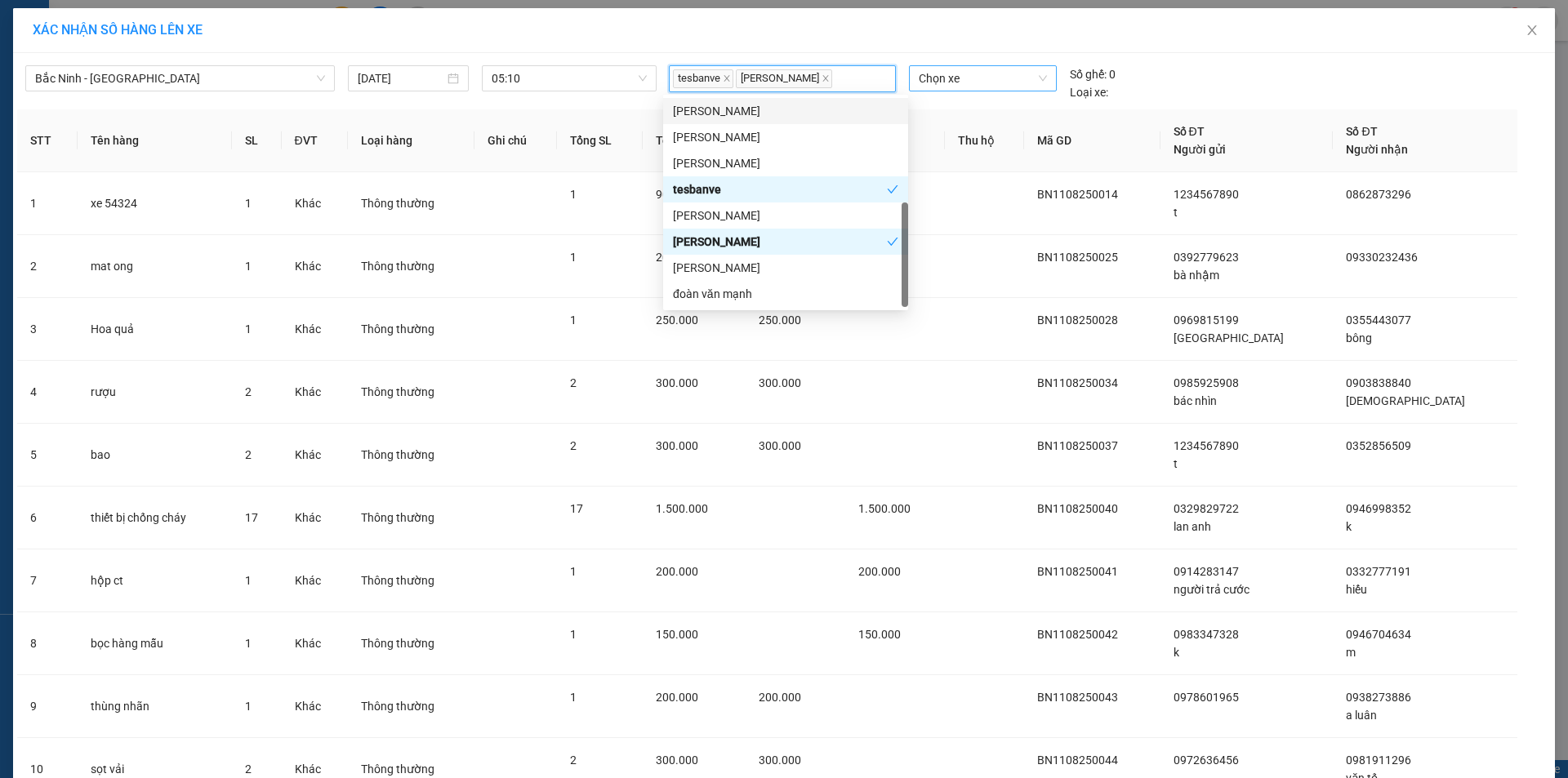
click at [965, 79] on span "Chọn xe" at bounding box center [982, 78] width 127 height 24
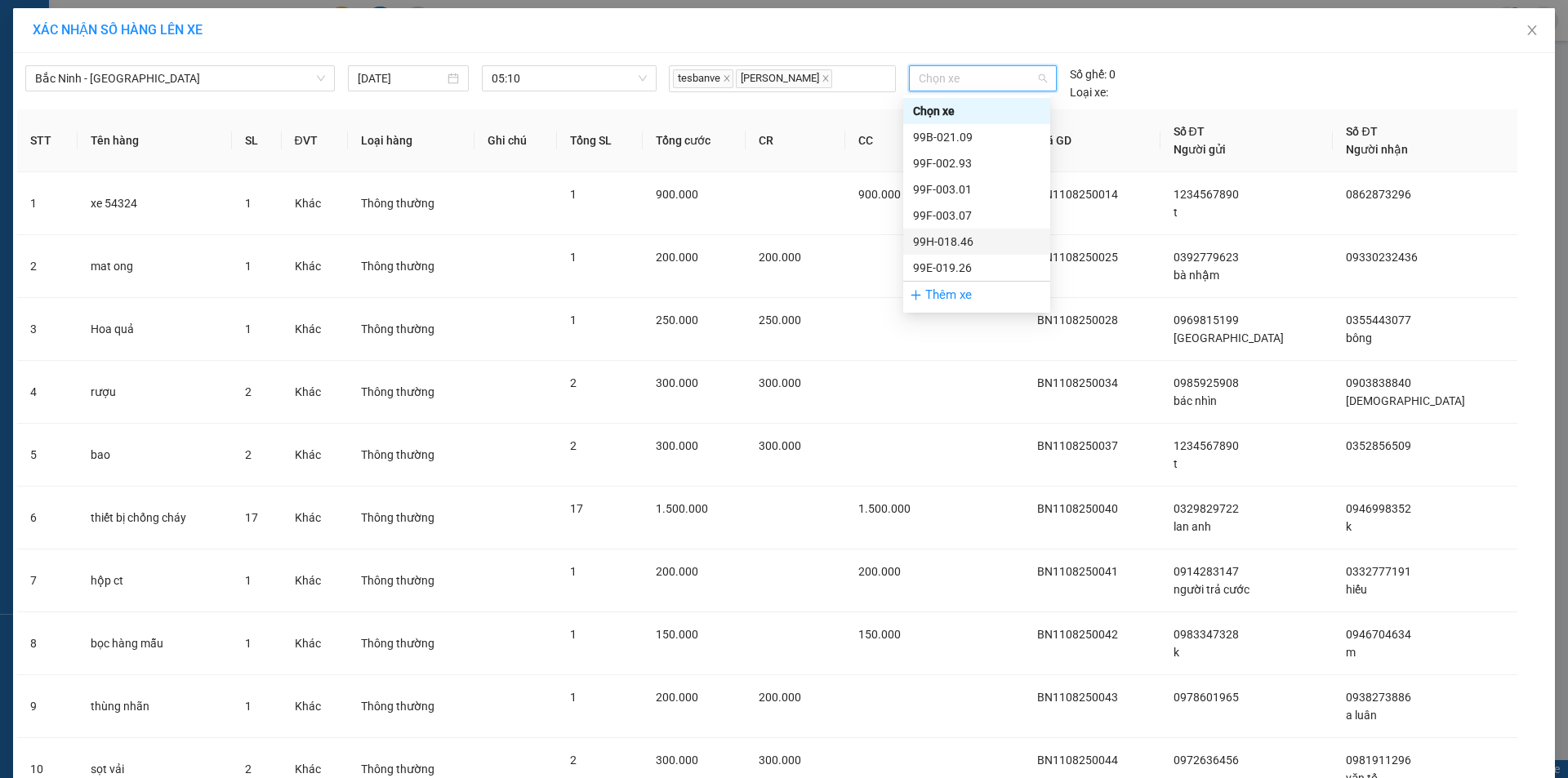
click at [967, 244] on div "99H-018.46" at bounding box center [976, 241] width 127 height 18
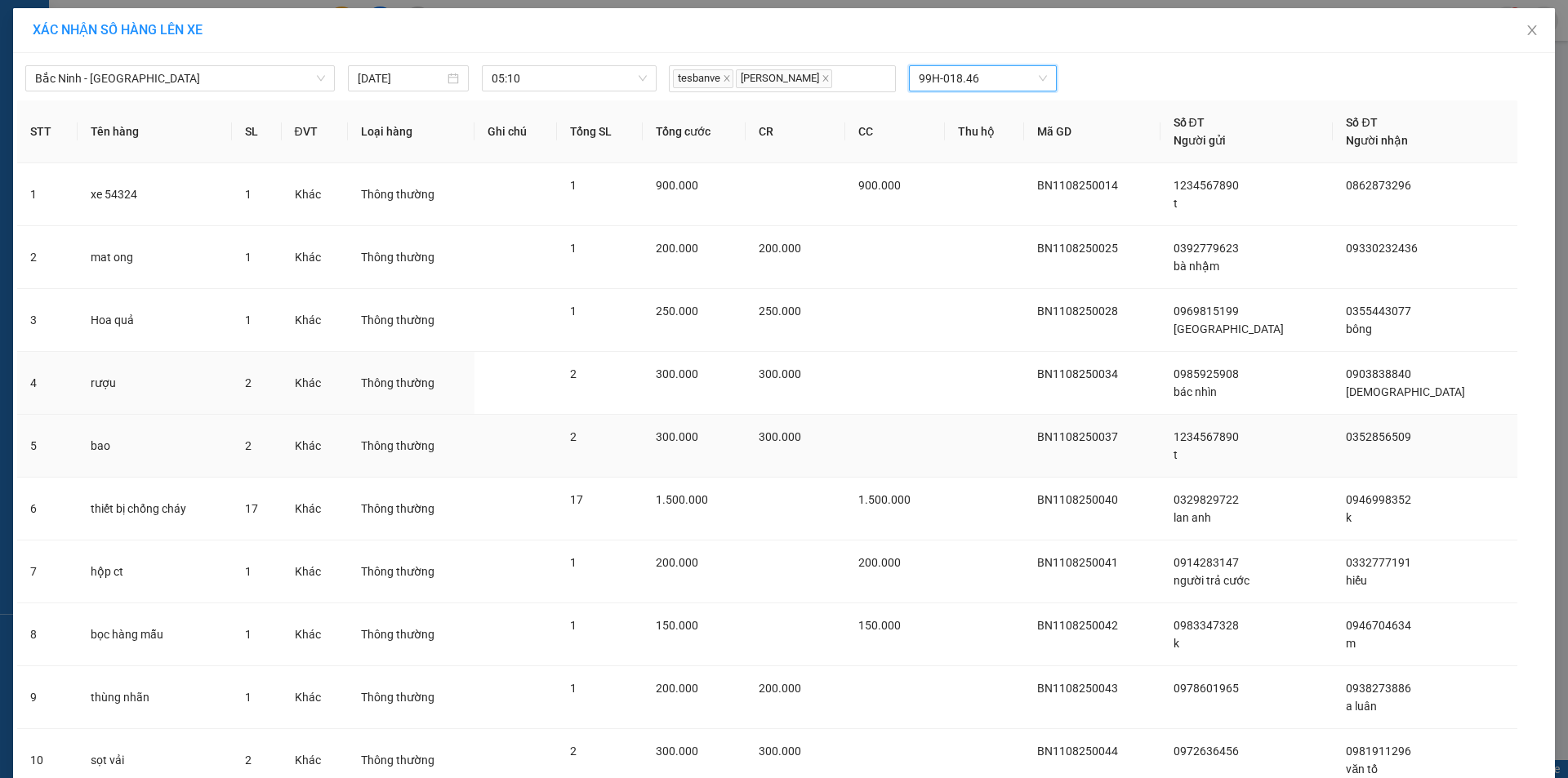
scroll to position [133, 0]
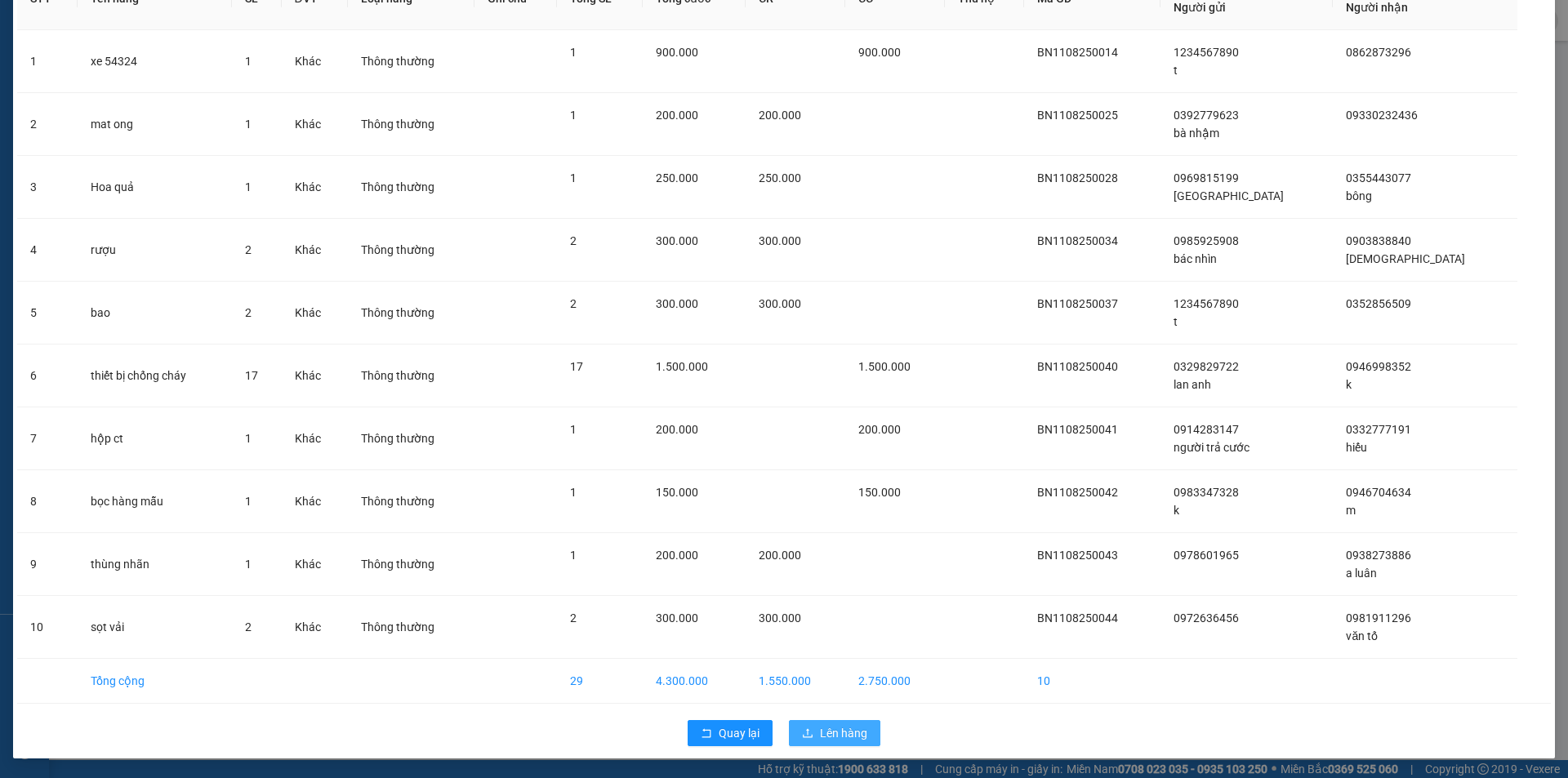
click at [837, 737] on span "Lên hàng" at bounding box center [843, 732] width 47 height 18
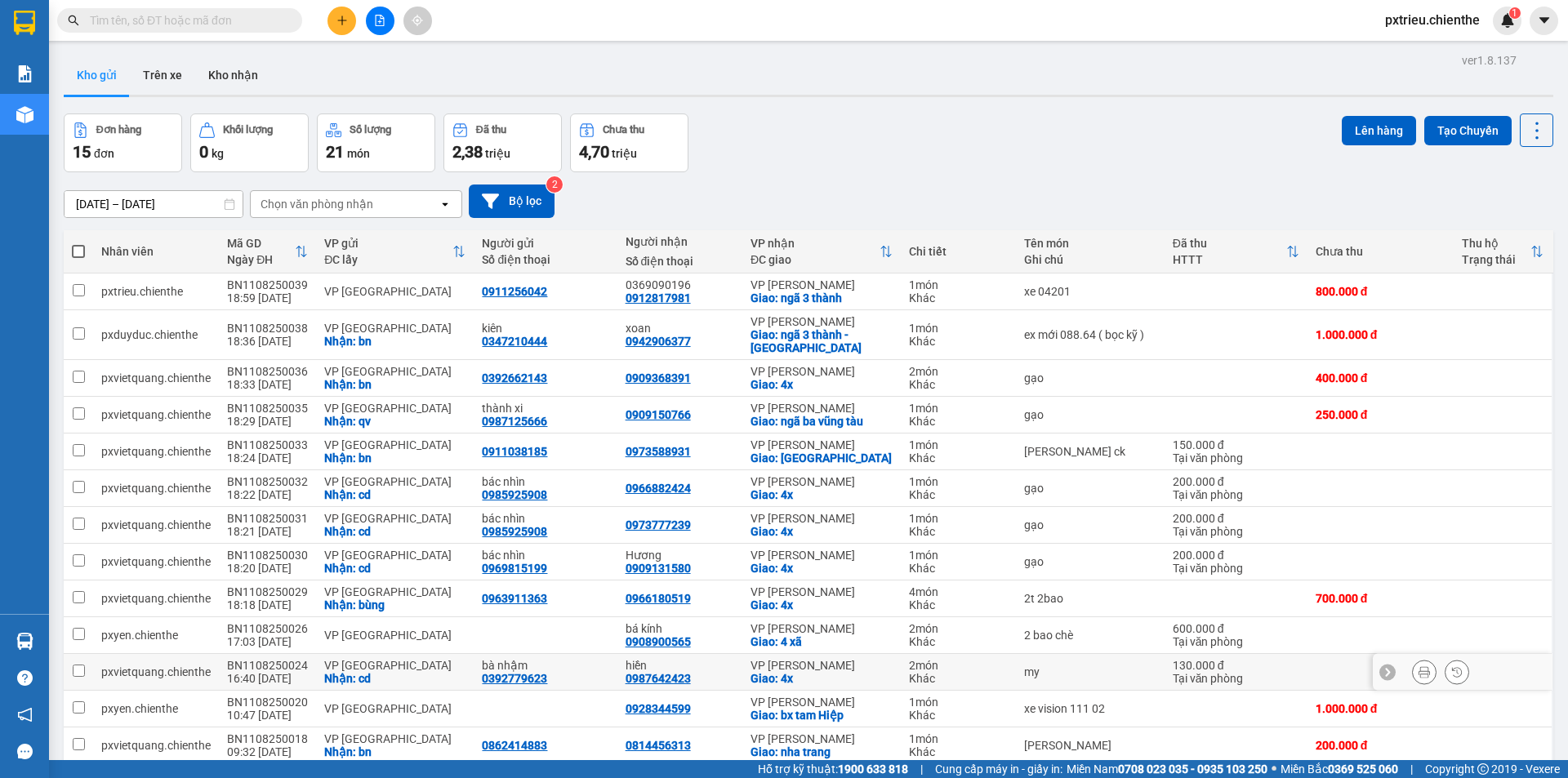
scroll to position [157, 0]
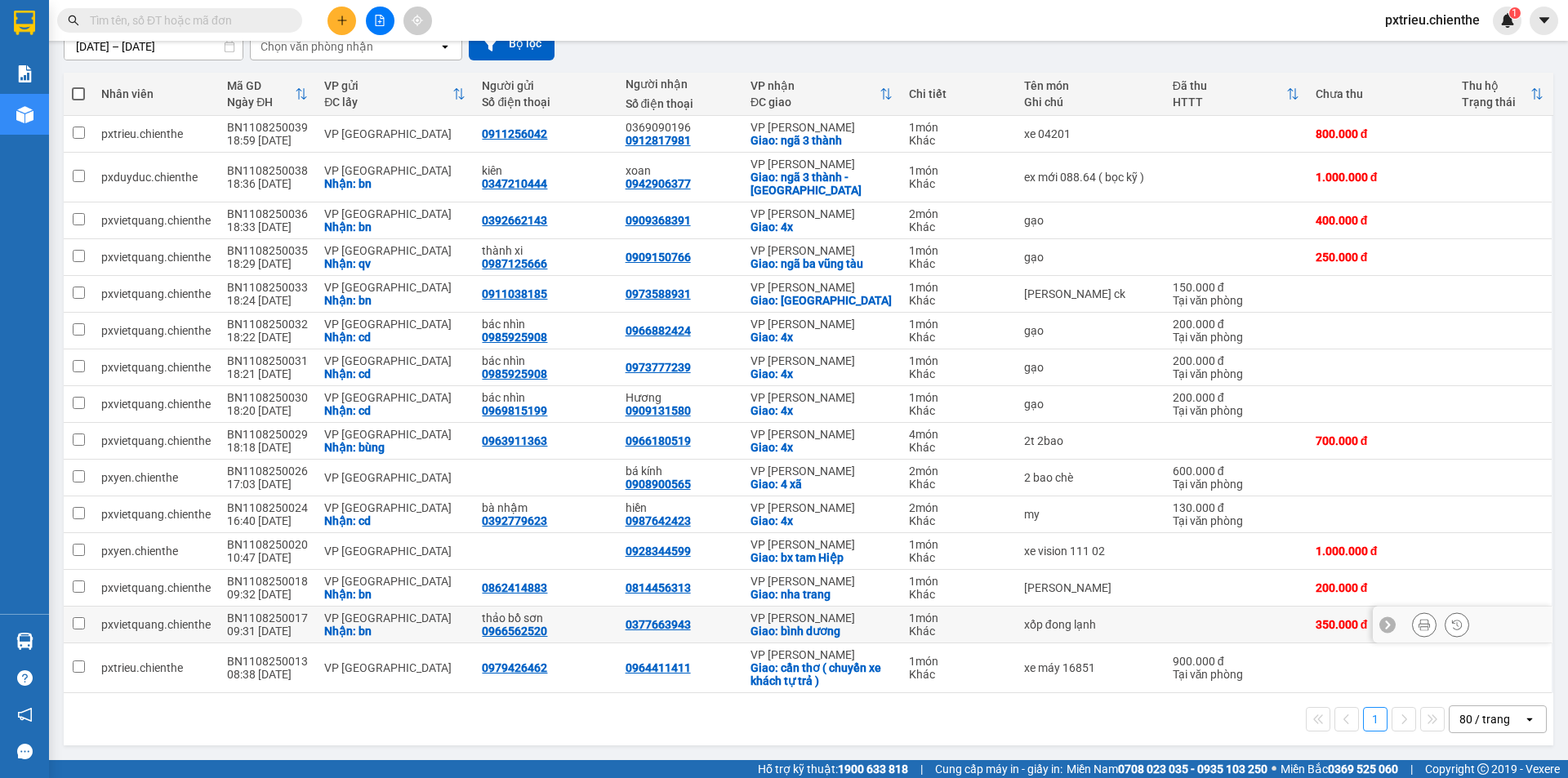
click at [347, 621] on div "VP [GEOGRAPHIC_DATA]" at bounding box center [395, 617] width 141 height 13
checkbox input "true"
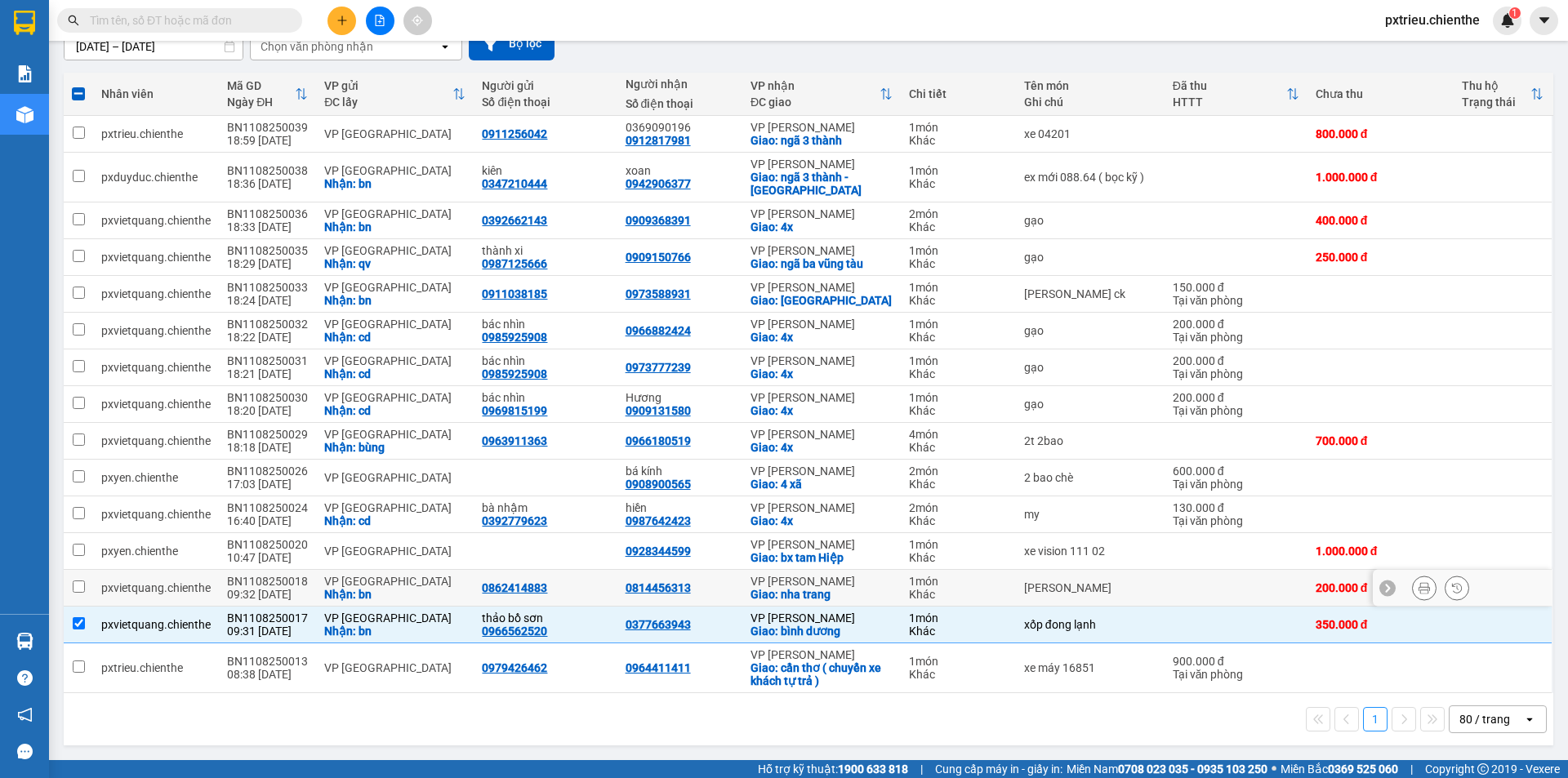
click at [417, 588] on div "Nhận: bn" at bounding box center [395, 594] width 141 height 13
checkbox input "true"
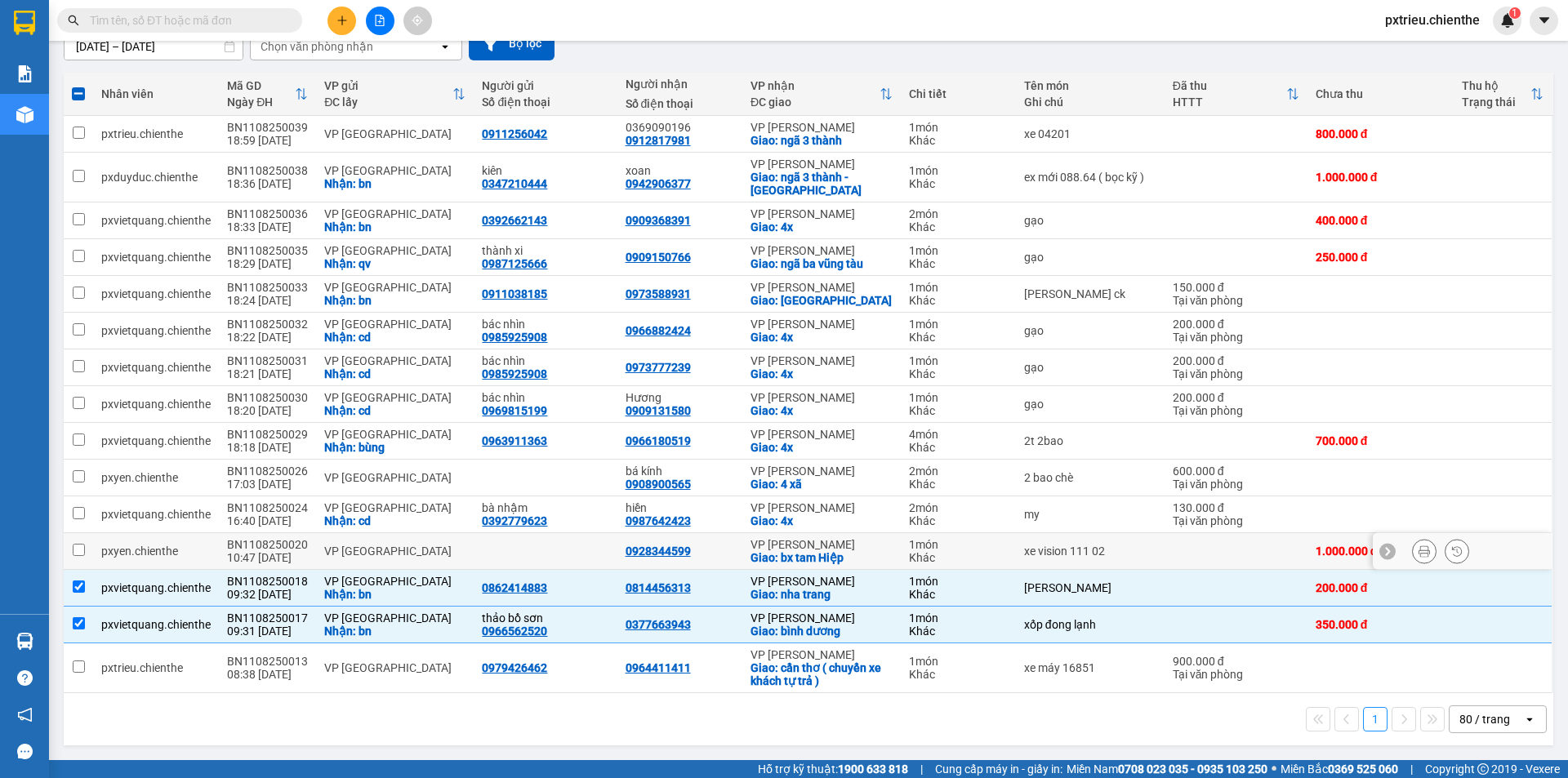
scroll to position [0, 0]
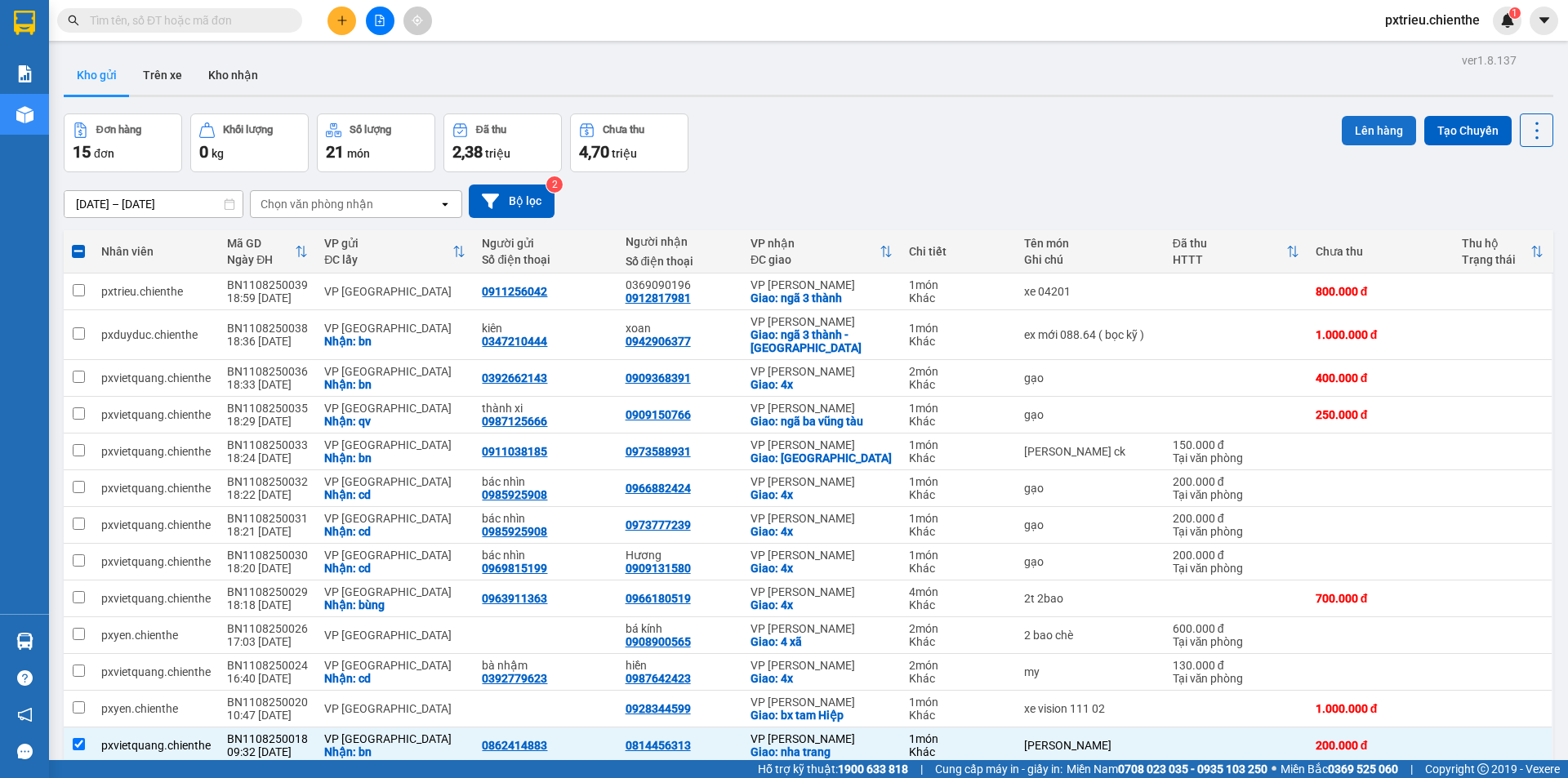
click at [1380, 124] on button "Lên hàng" at bounding box center [1379, 131] width 74 height 29
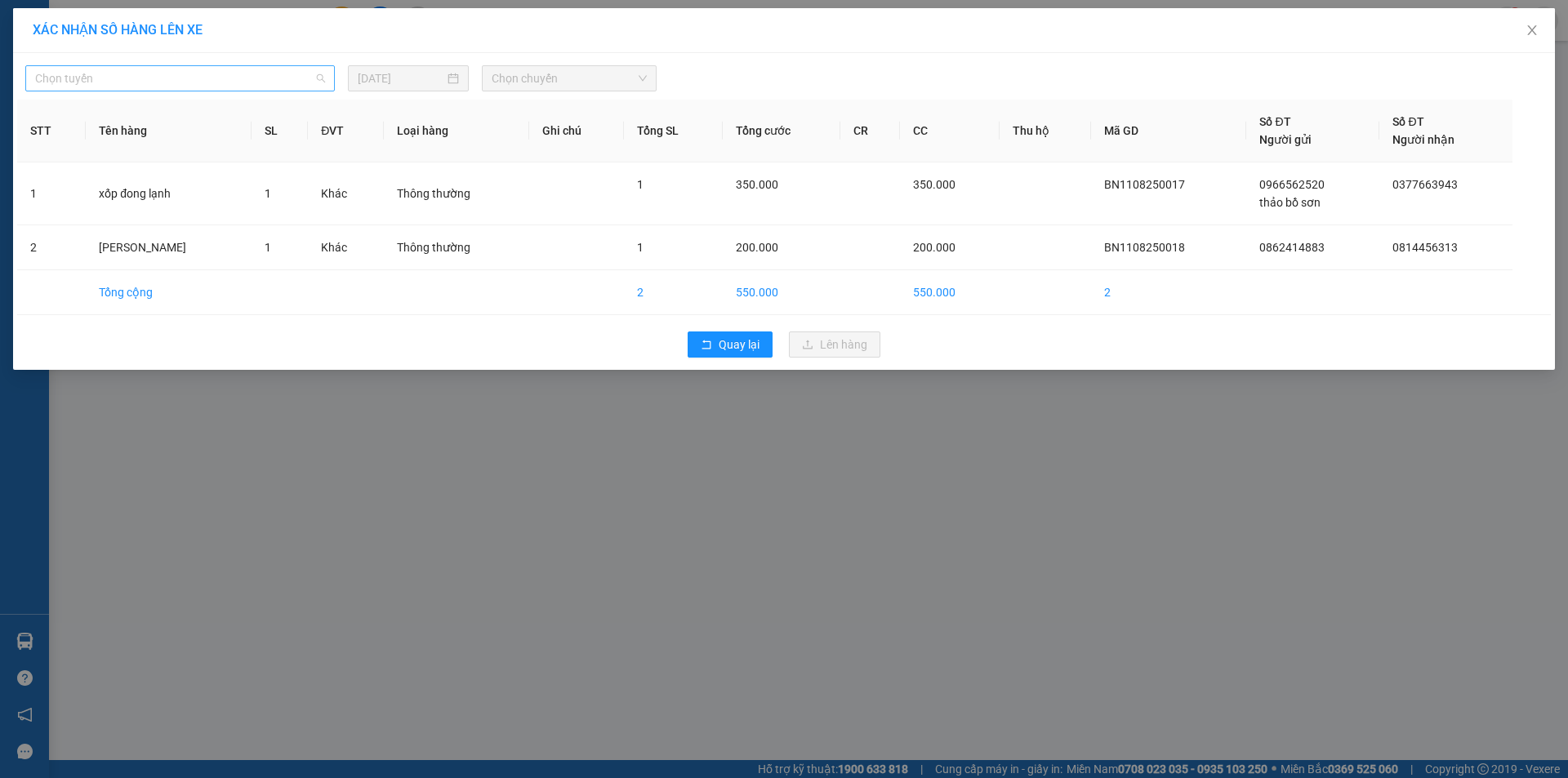
click at [309, 83] on span "Chọn tuyến" at bounding box center [180, 78] width 290 height 24
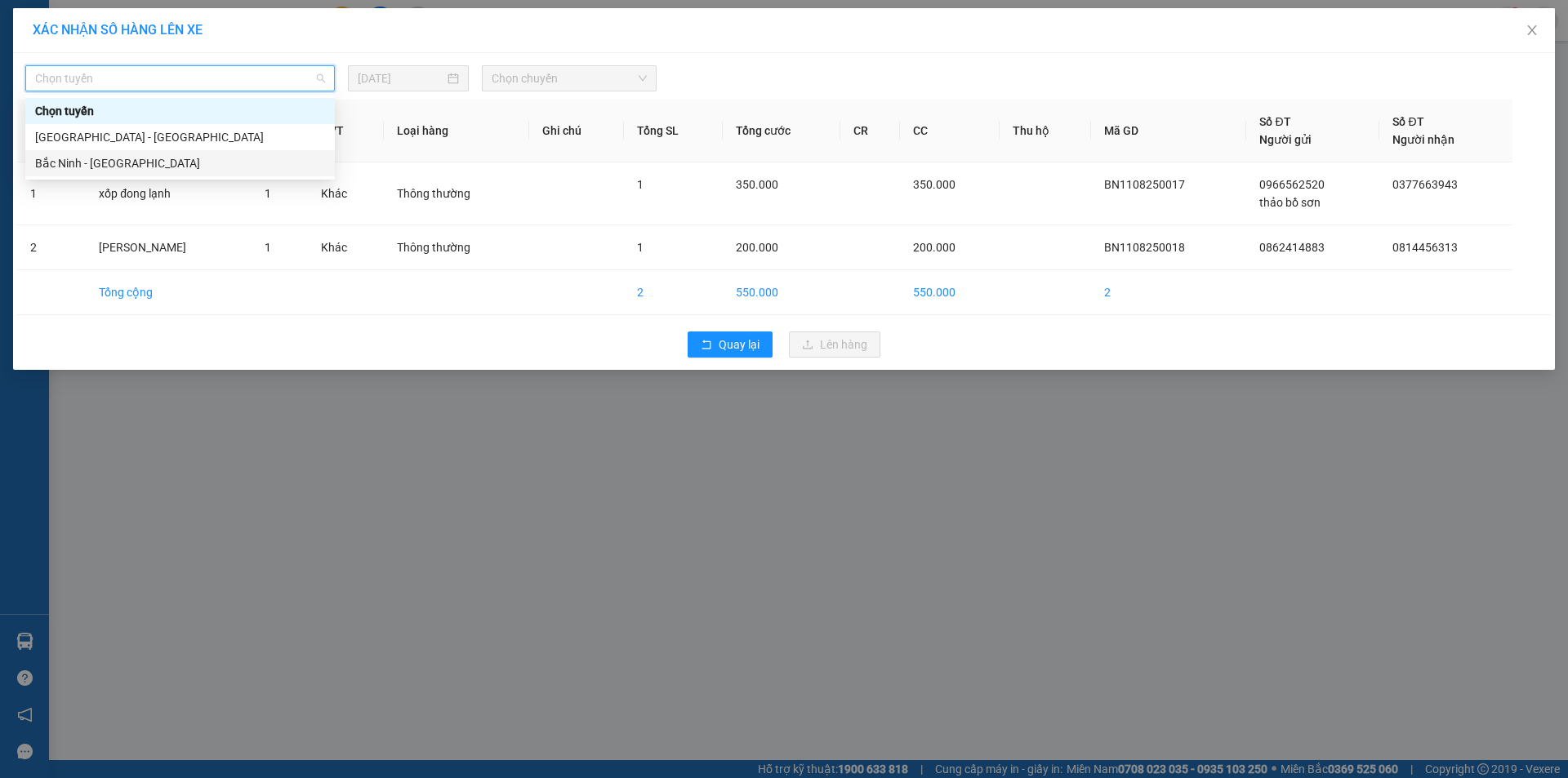
click at [119, 169] on div "Bắc Ninh - [GEOGRAPHIC_DATA]" at bounding box center [180, 163] width 290 height 18
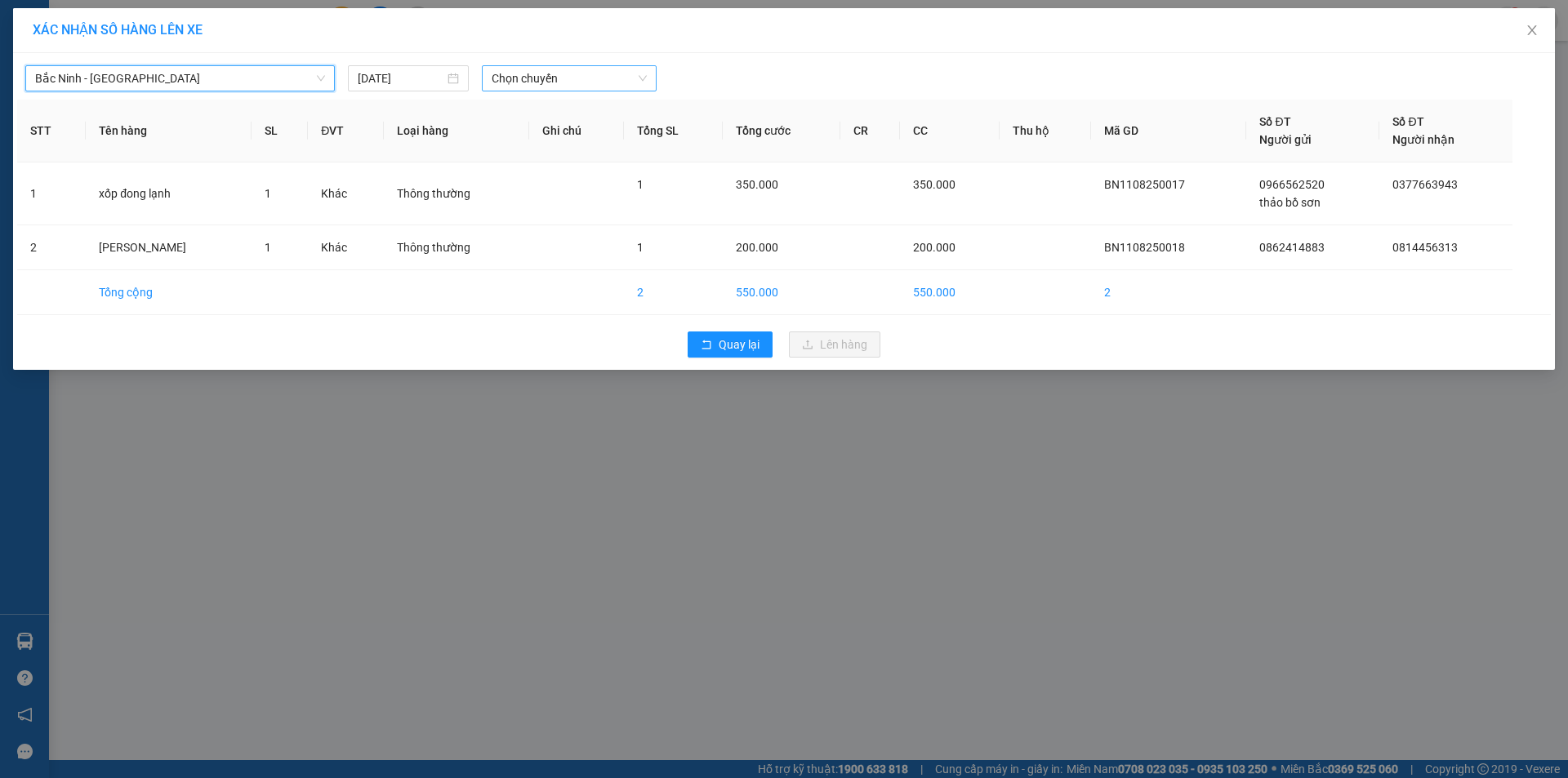
click at [534, 77] on span "Chọn chuyến" at bounding box center [569, 78] width 155 height 24
click at [563, 141] on div "05:00 - 99F-003.07" at bounding box center [555, 137] width 127 height 18
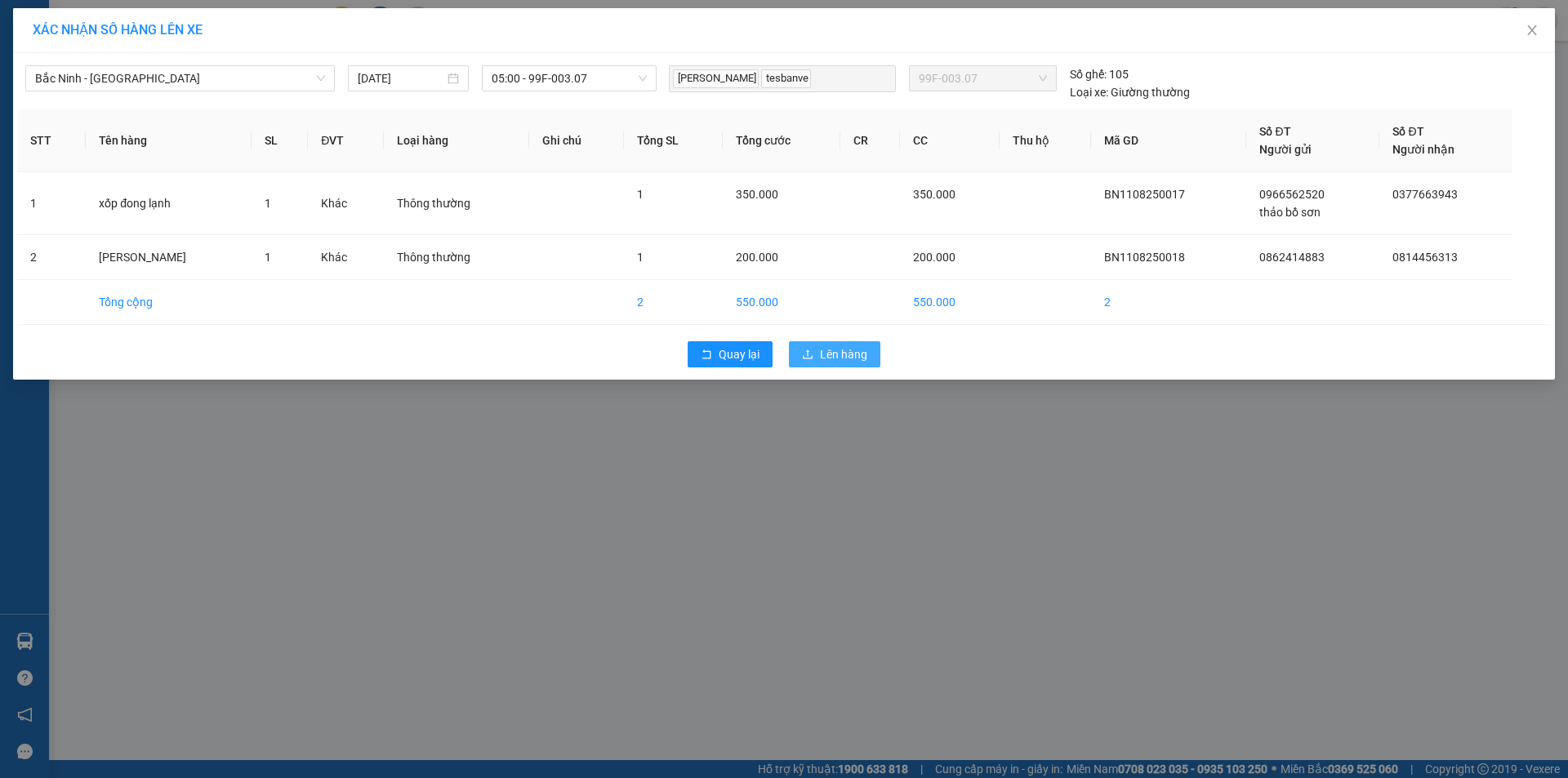
click at [816, 352] on button "Lên hàng" at bounding box center [834, 354] width 91 height 26
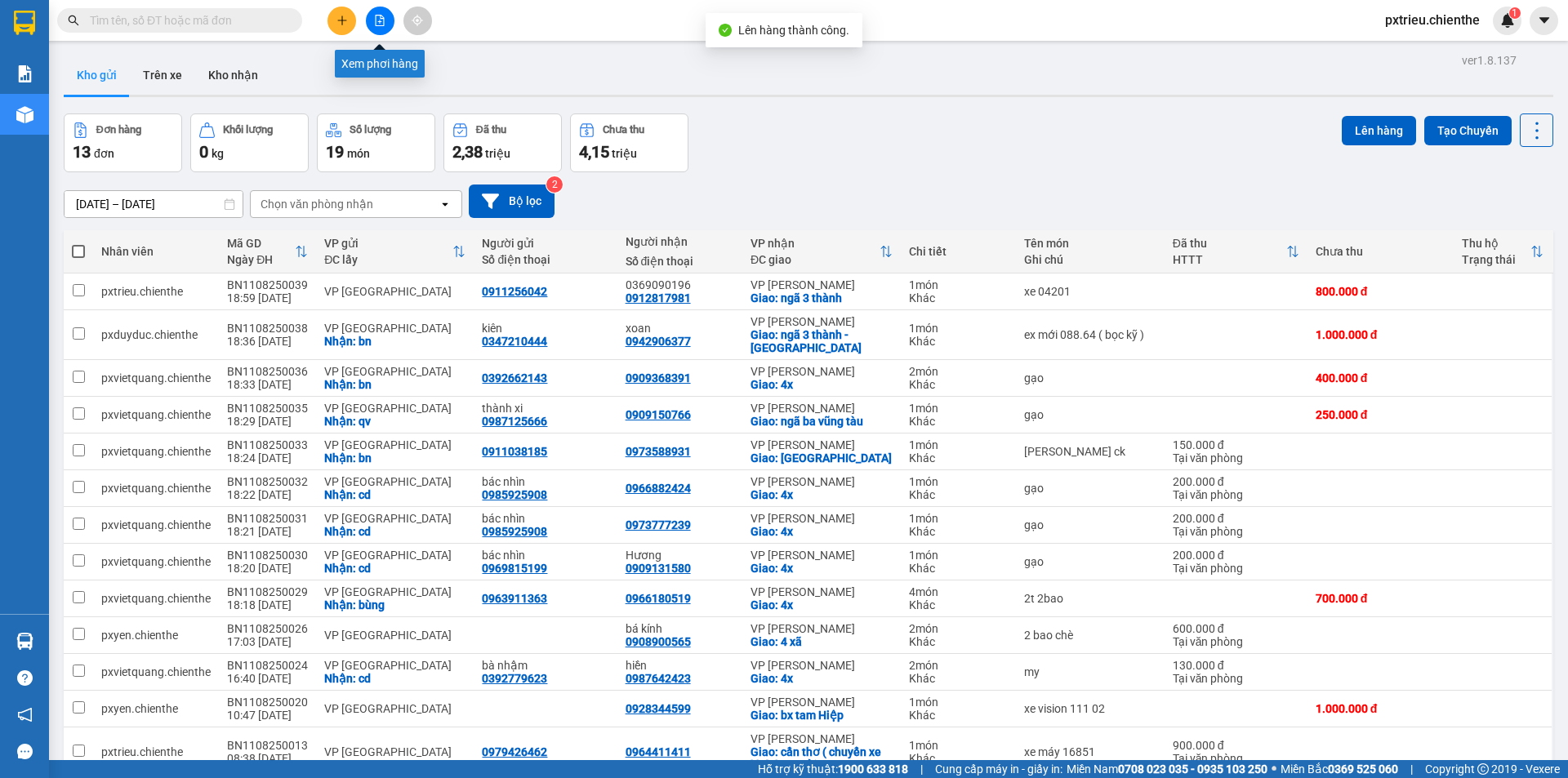
click at [367, 19] on button at bounding box center [380, 21] width 28 height 28
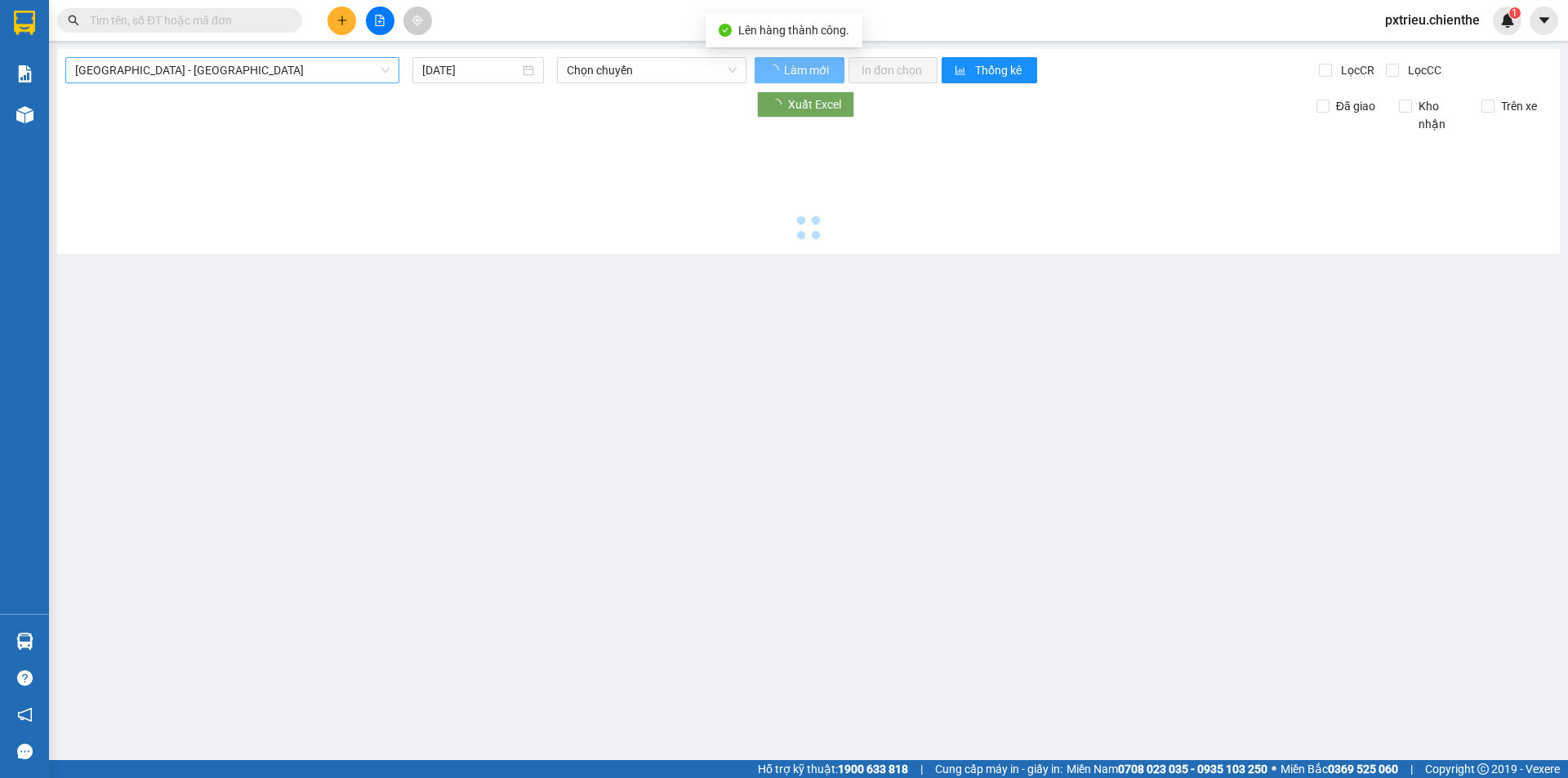
type input "[DATE]"
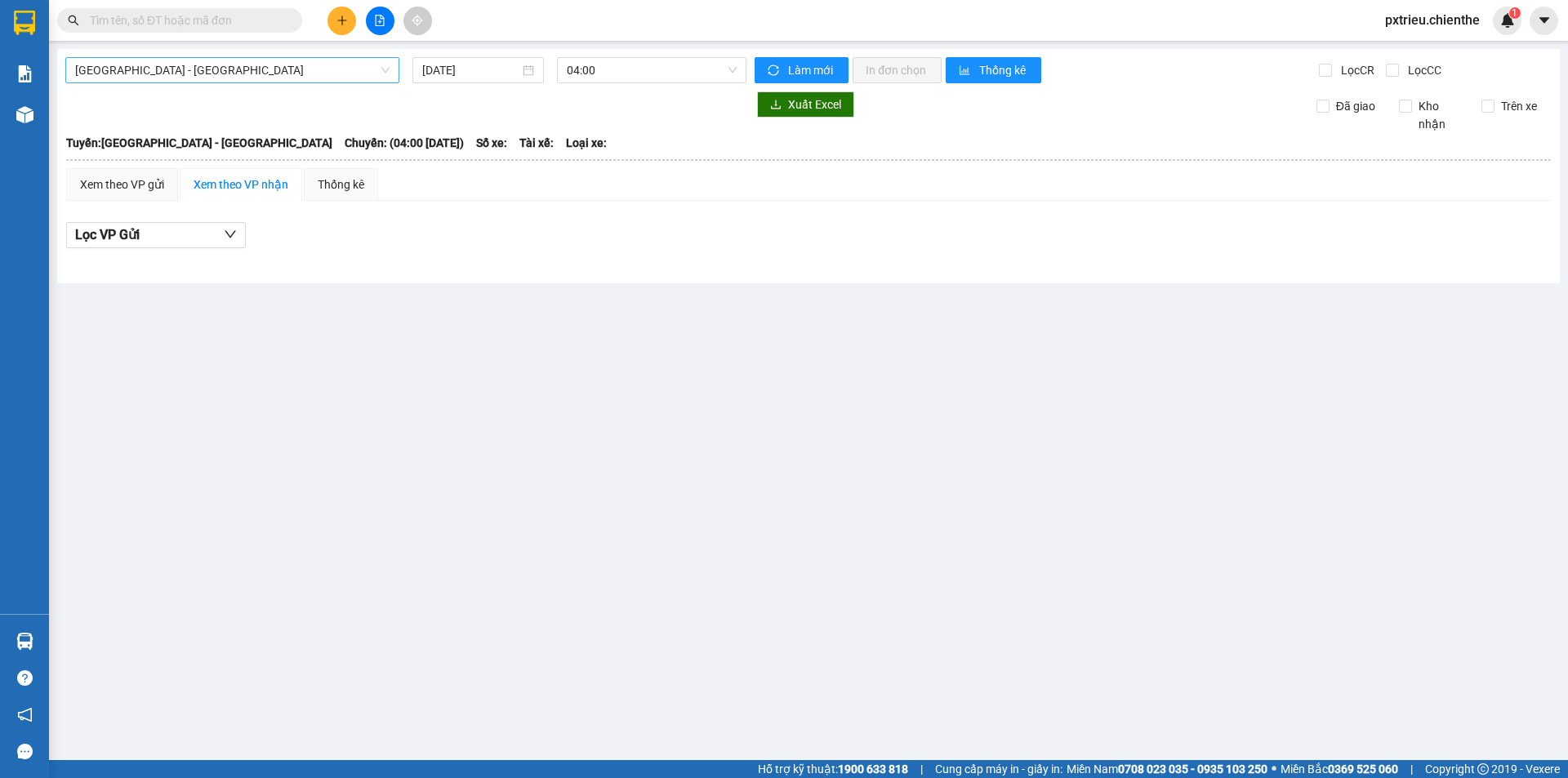
click at [294, 68] on span "[GEOGRAPHIC_DATA] - [GEOGRAPHIC_DATA]" at bounding box center [232, 70] width 314 height 24
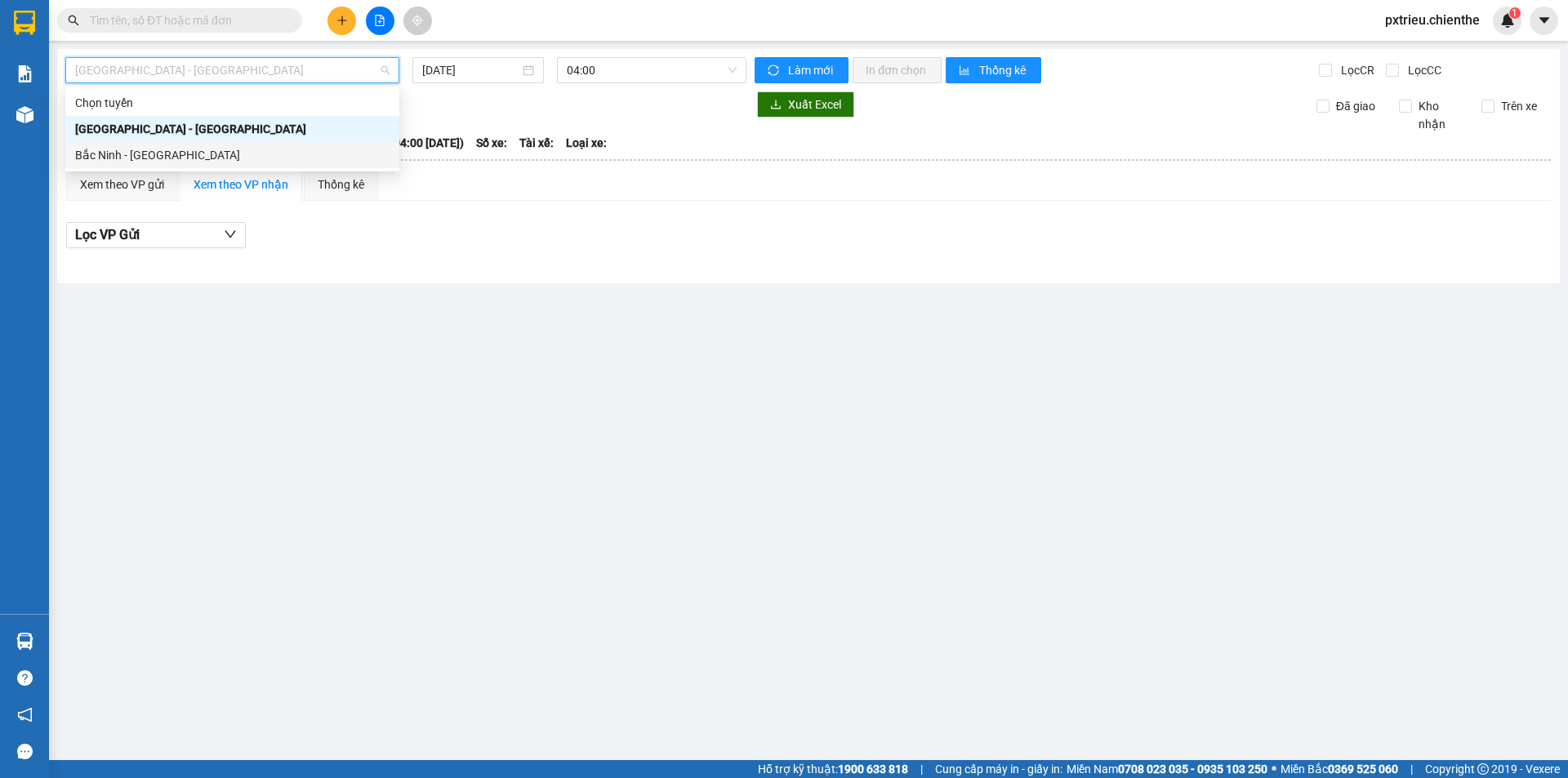
click at [169, 150] on div "Bắc Ninh - [GEOGRAPHIC_DATA]" at bounding box center [232, 155] width 314 height 18
type input "[DATE]"
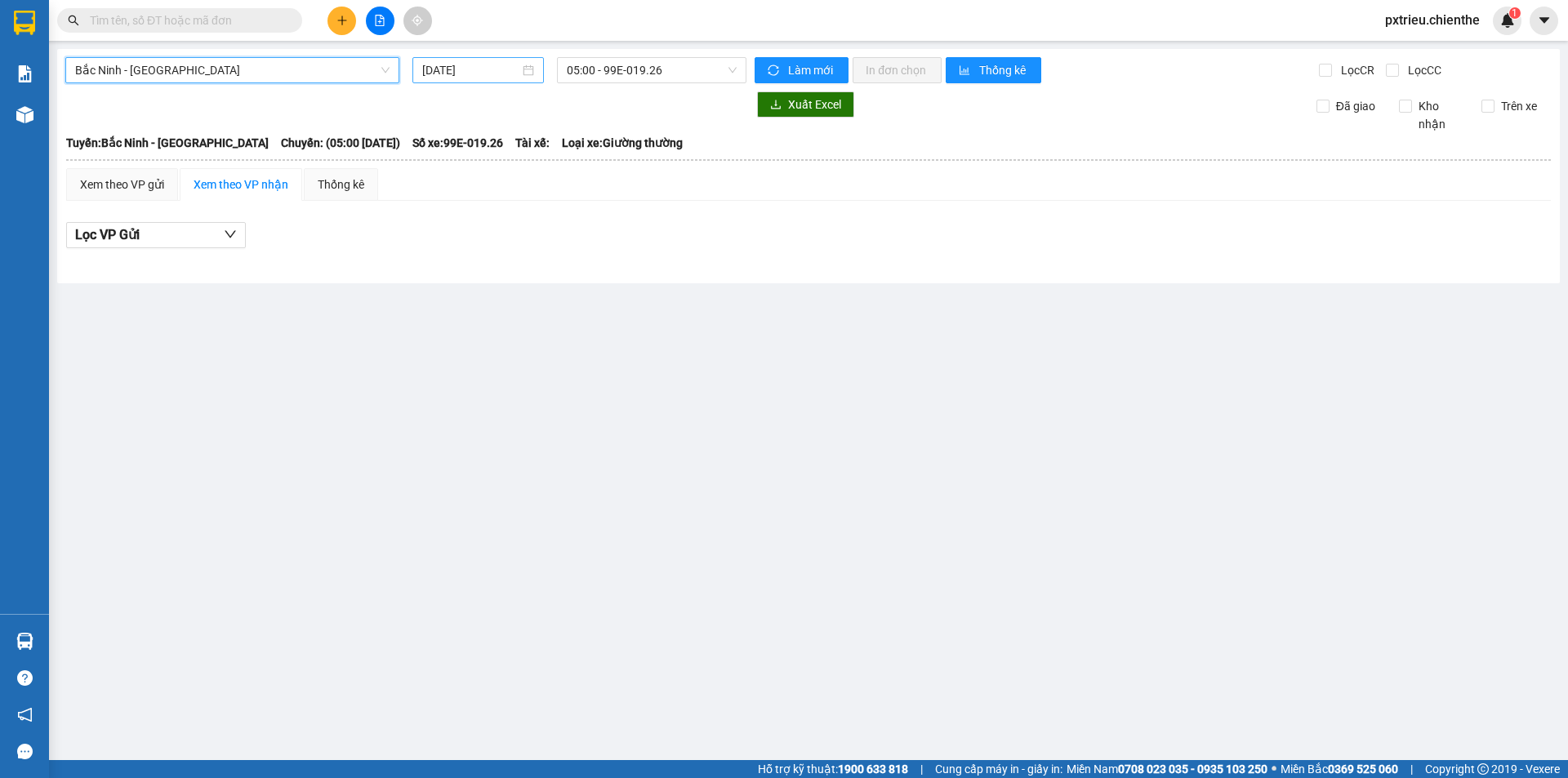
click at [521, 65] on div "[DATE]" at bounding box center [478, 70] width 112 height 18
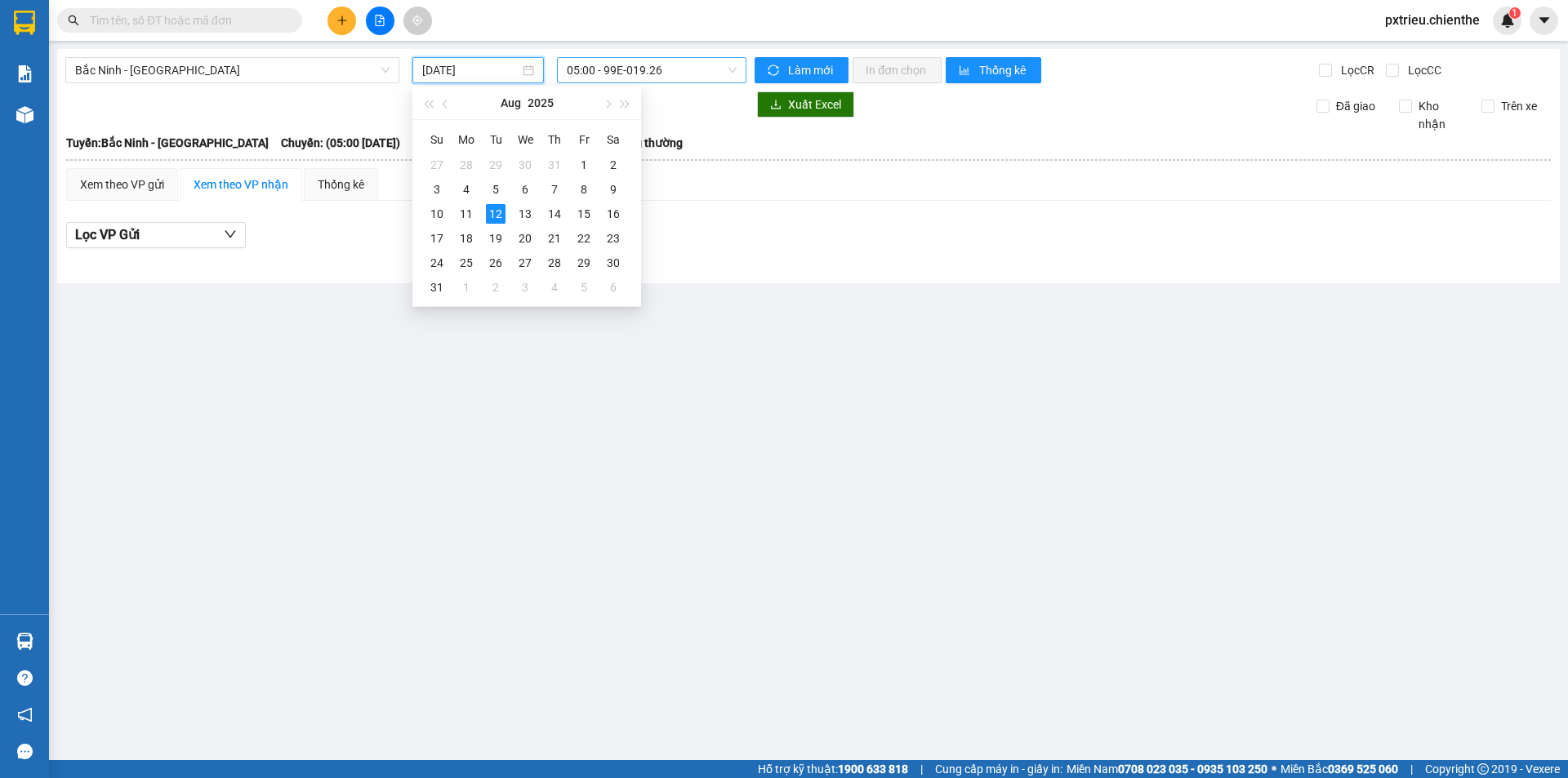
click at [672, 65] on span "05:00 - 99E-019.26" at bounding box center [651, 70] width 170 height 24
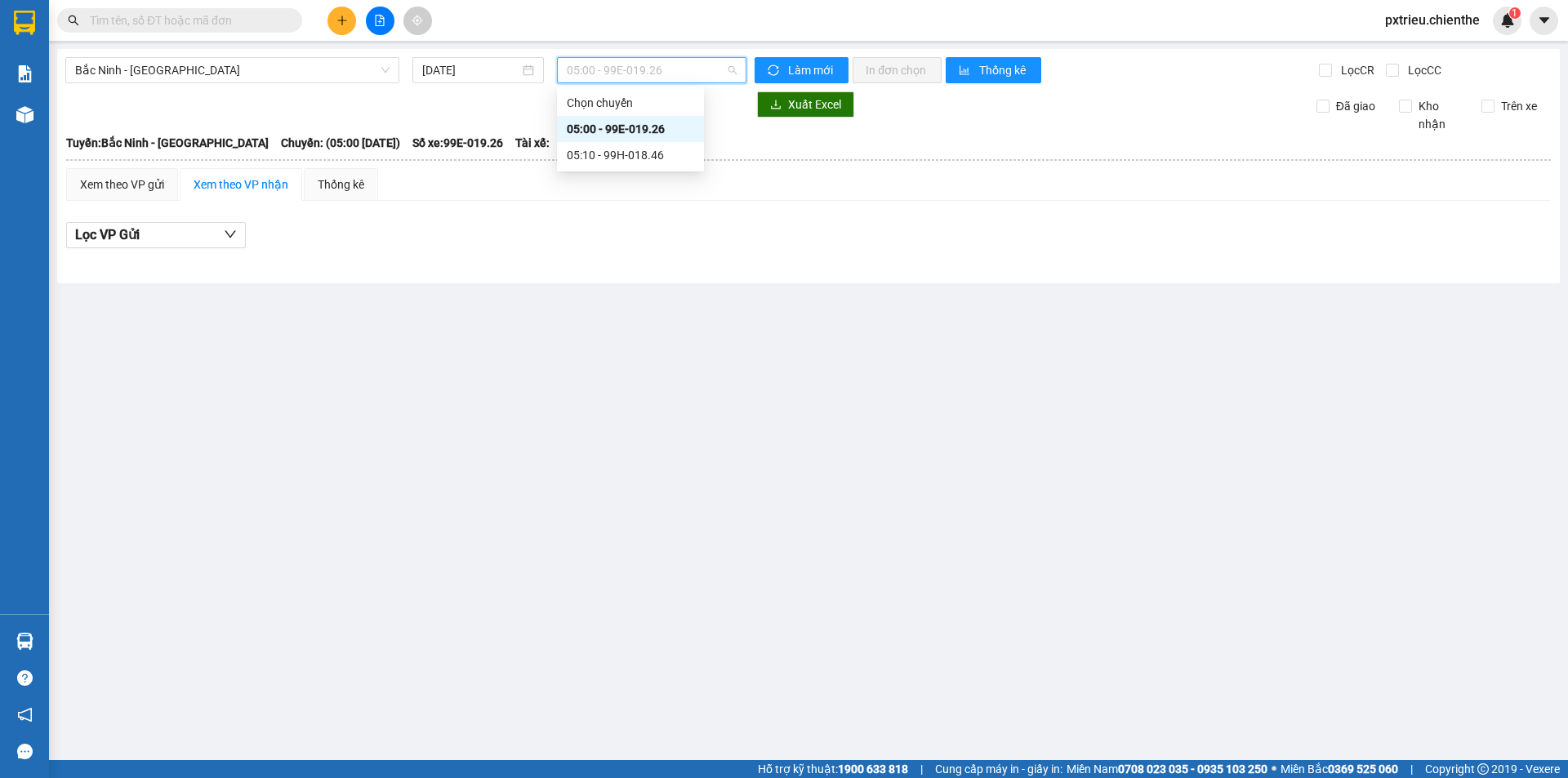
click at [406, 404] on main "[GEOGRAPHIC_DATA] - [GEOGRAPHIC_DATA] [DATE] 05:00 - 99E-019.26 Làm mới In đơn …" at bounding box center [784, 380] width 1568 height 760
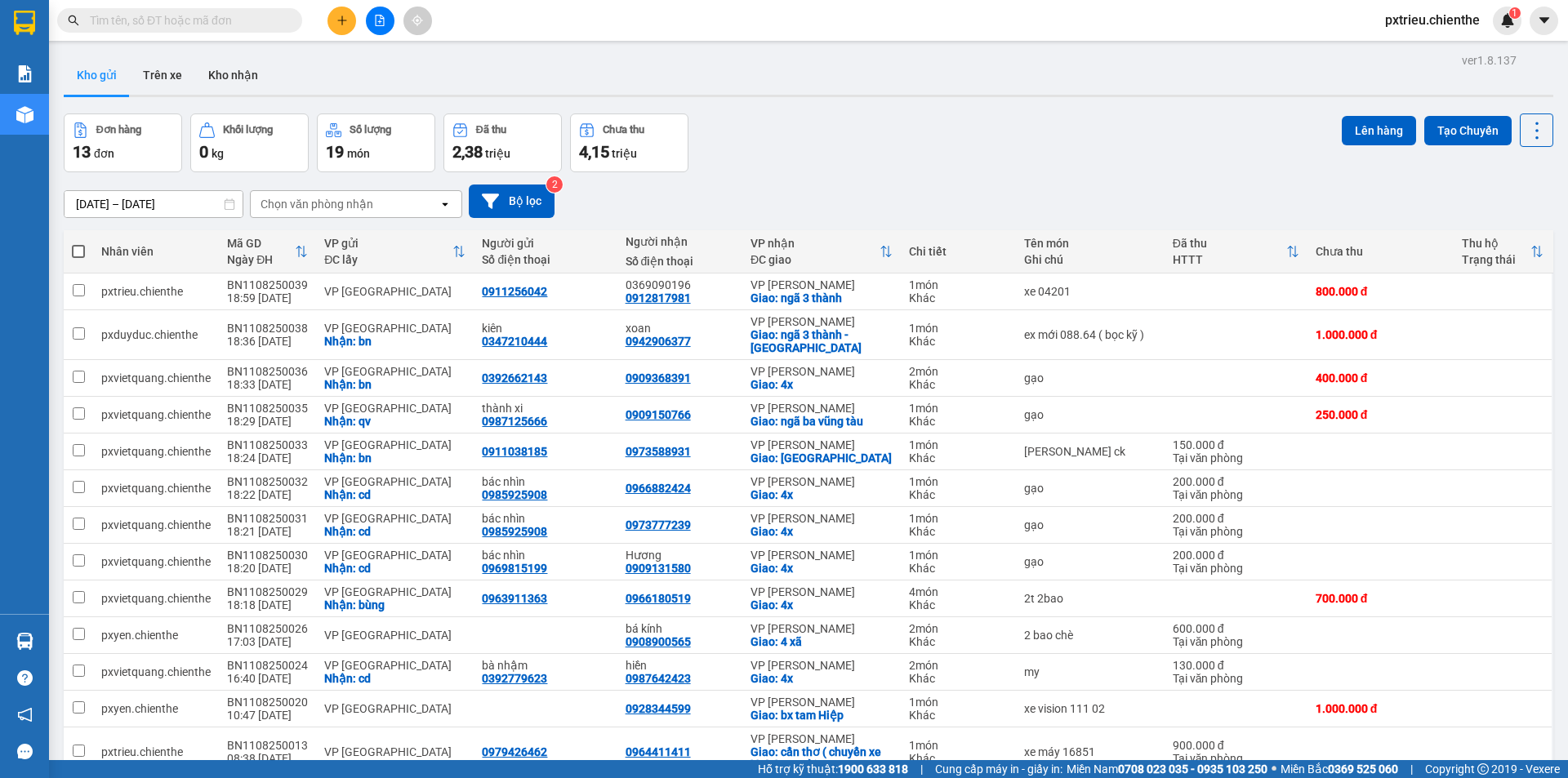
click at [362, 24] on div at bounding box center [380, 21] width 122 height 28
click at [376, 20] on icon "file-add" at bounding box center [379, 20] width 11 height 11
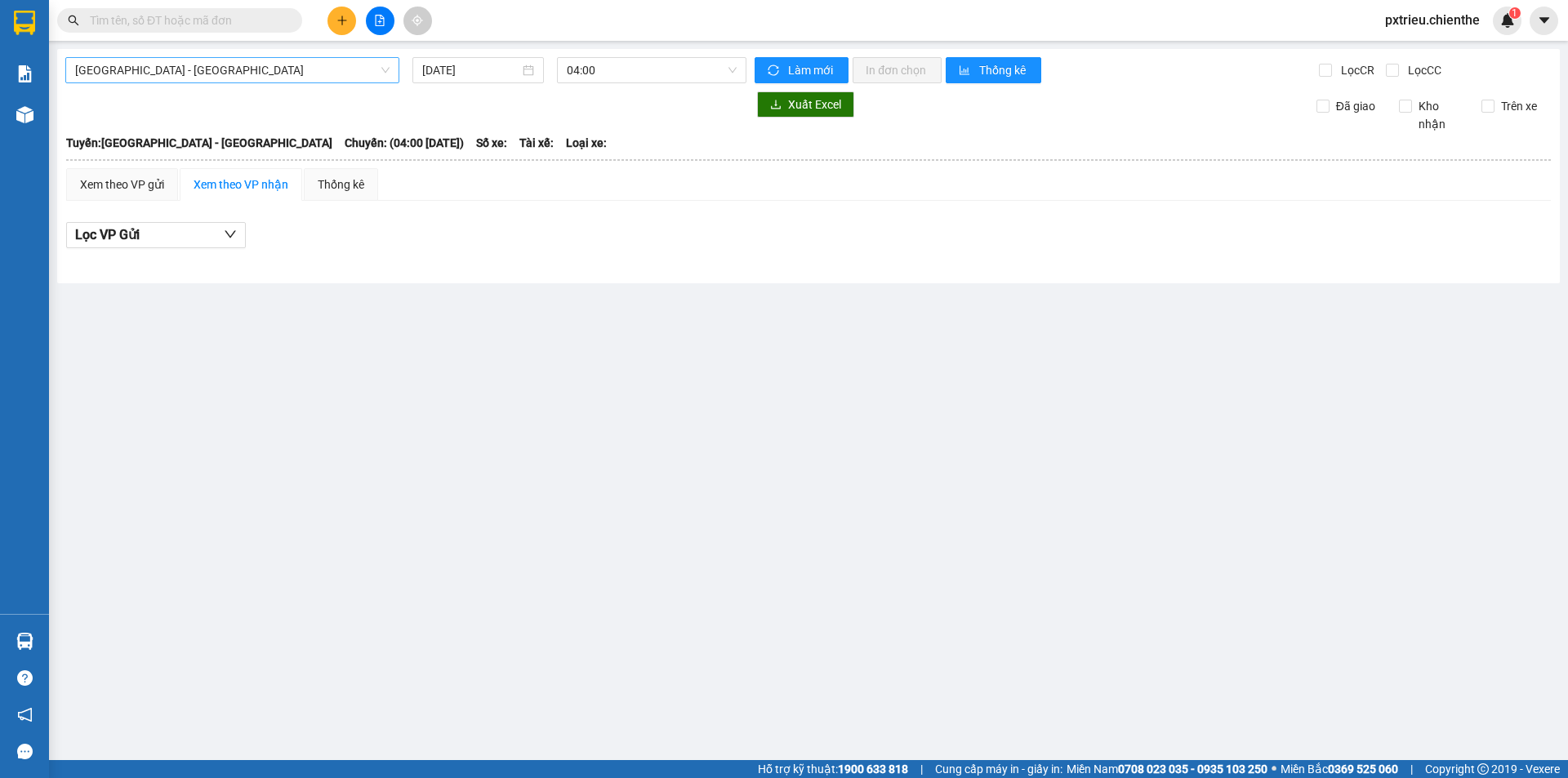
click at [352, 77] on span "[GEOGRAPHIC_DATA] - [GEOGRAPHIC_DATA]" at bounding box center [232, 70] width 314 height 24
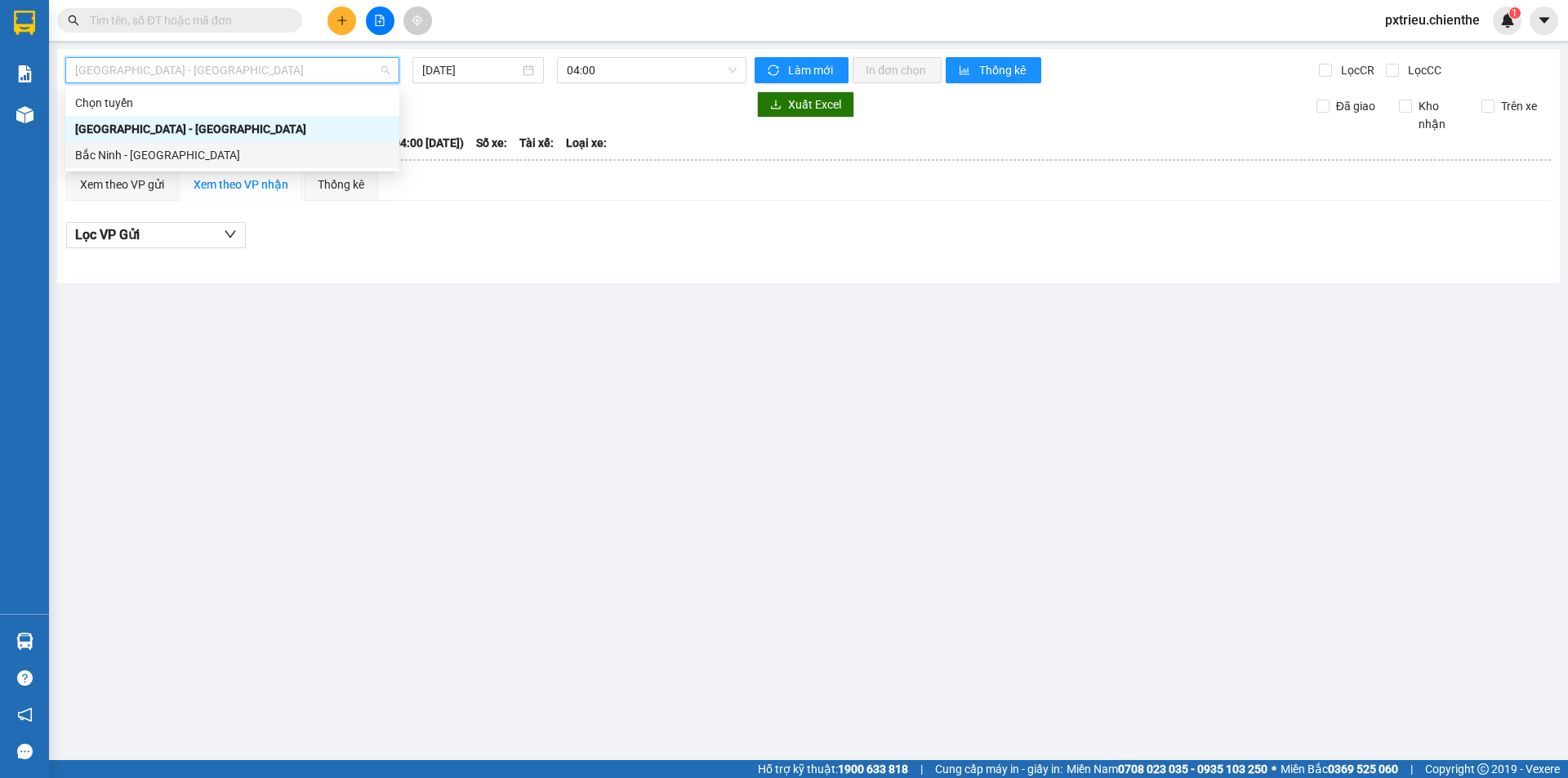
click at [179, 151] on div "Bắc Ninh - [GEOGRAPHIC_DATA]" at bounding box center [232, 155] width 314 height 18
type input "[DATE]"
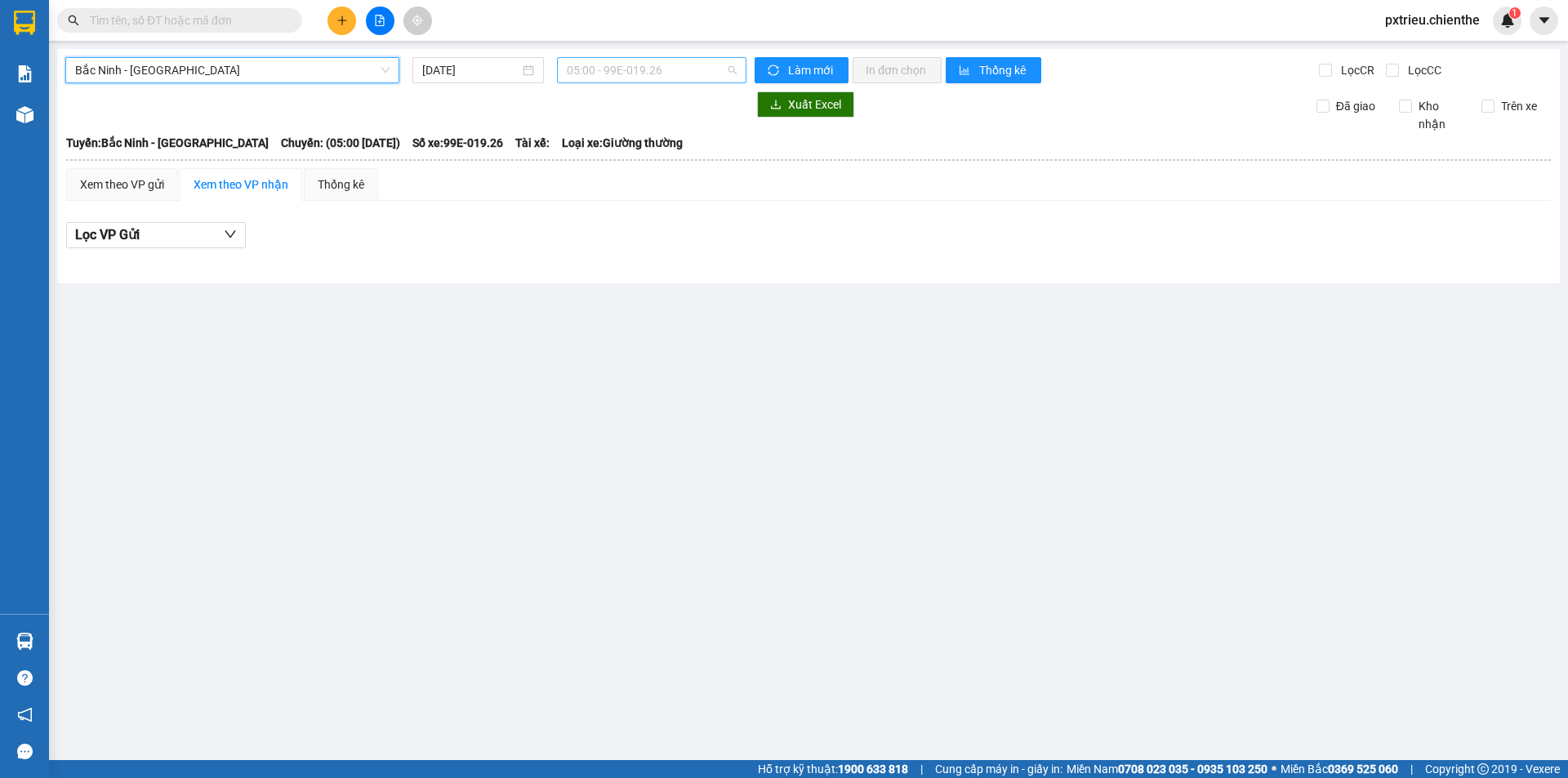
click at [682, 74] on span "05:00 - 99E-019.26" at bounding box center [651, 70] width 170 height 24
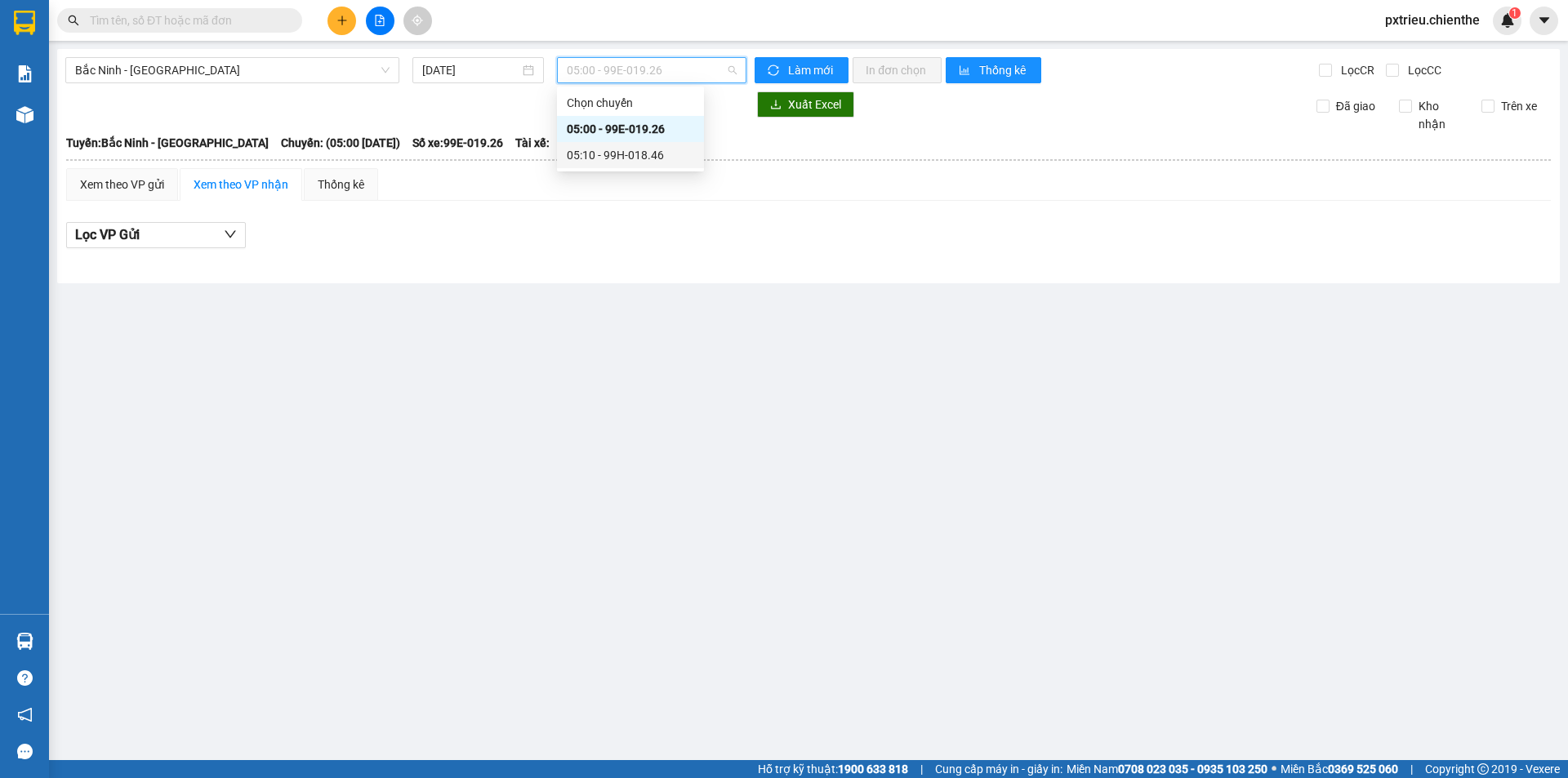
click at [635, 157] on div "05:10 - 99H-018.46" at bounding box center [630, 155] width 127 height 18
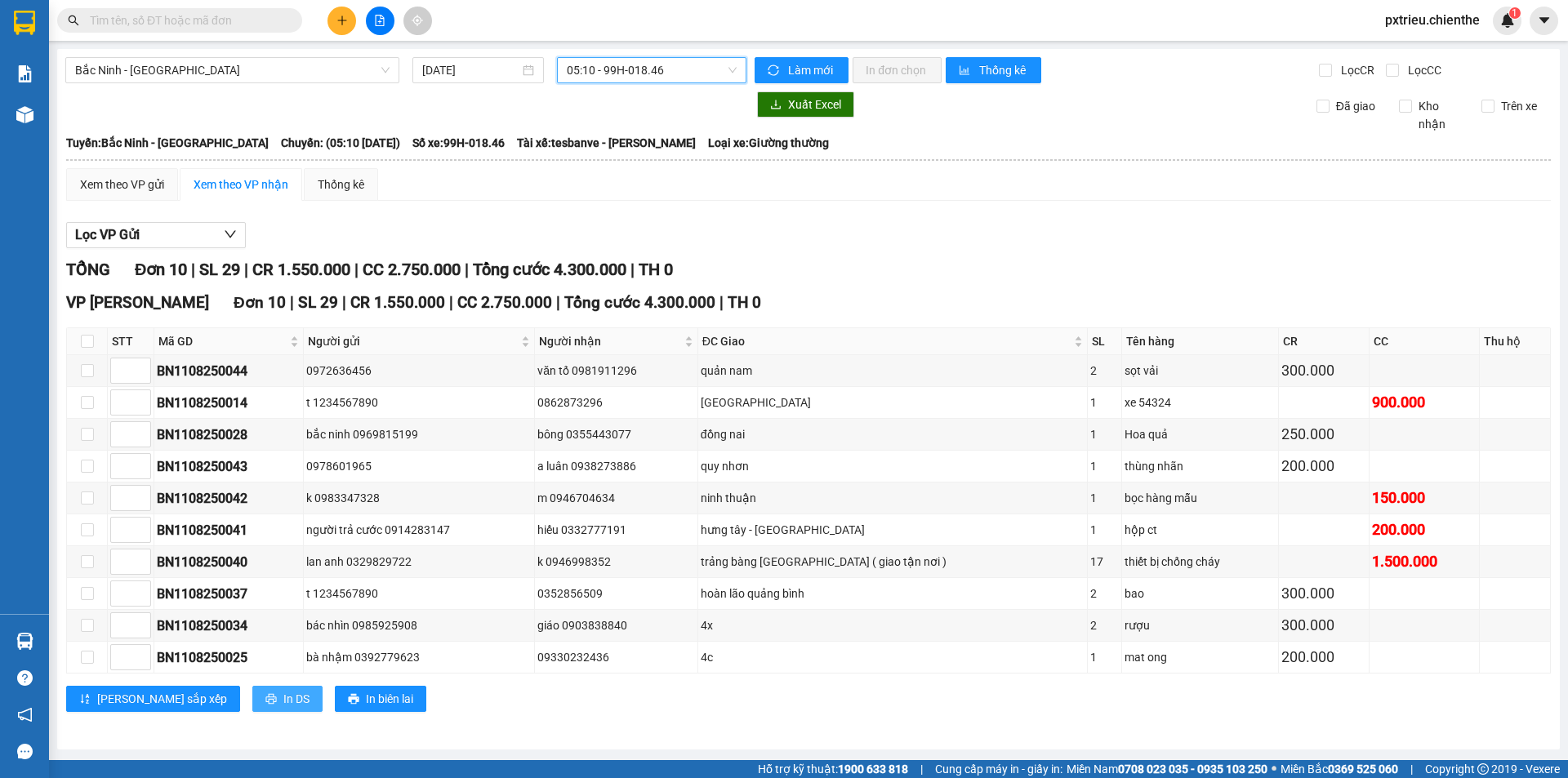
click at [265, 695] on icon "printer" at bounding box center [270, 699] width 10 height 10
